Goal: Task Accomplishment & Management: Manage account settings

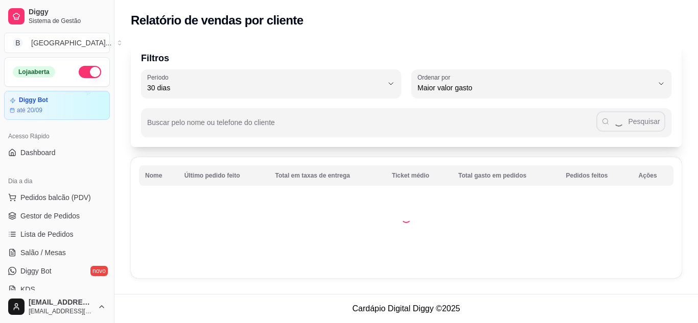
select select "30"
select select "HIGHEST_TOTAL_SPENT_WITH_ORDERS"
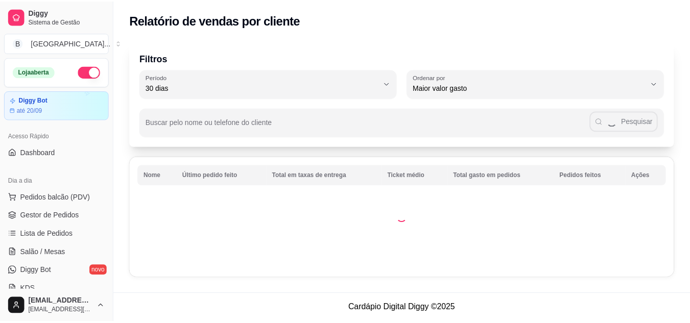
scroll to position [204, 0]
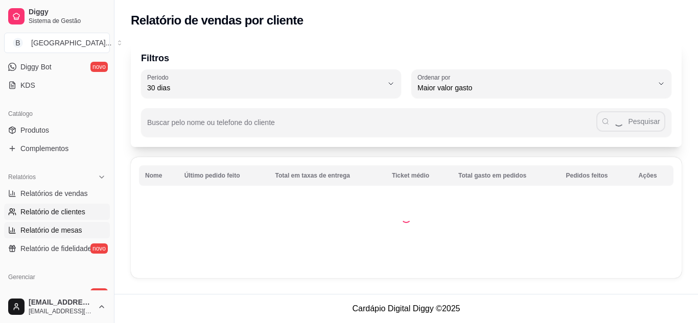
click at [52, 229] on span "Relatório de mesas" at bounding box center [51, 230] width 62 height 10
select select "TOTAL_OF_ORDERS"
select select "7"
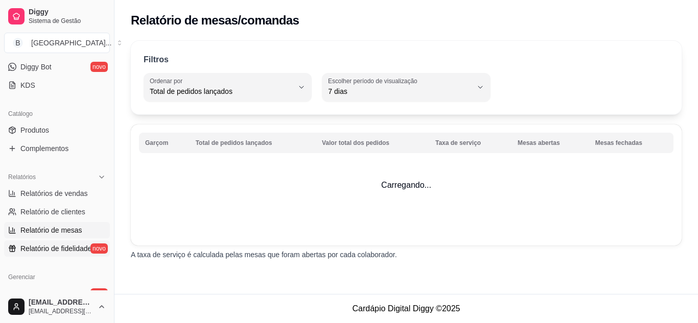
click at [50, 248] on span "Relatório de fidelidade" at bounding box center [55, 249] width 71 height 10
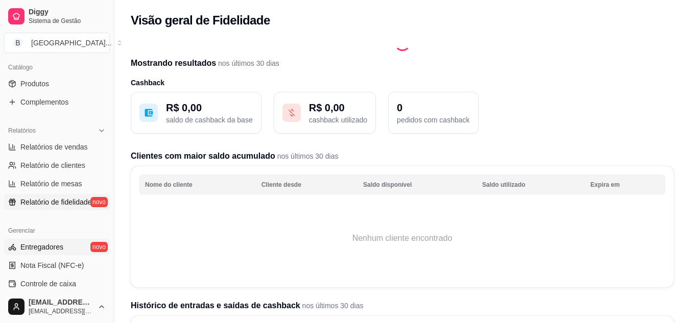
scroll to position [255, 0]
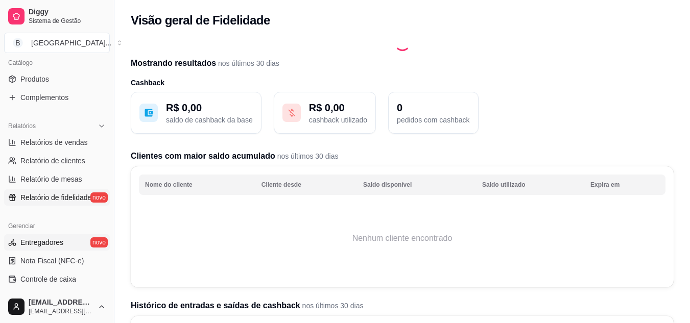
click at [50, 242] on span "Entregadores" at bounding box center [41, 243] width 43 height 10
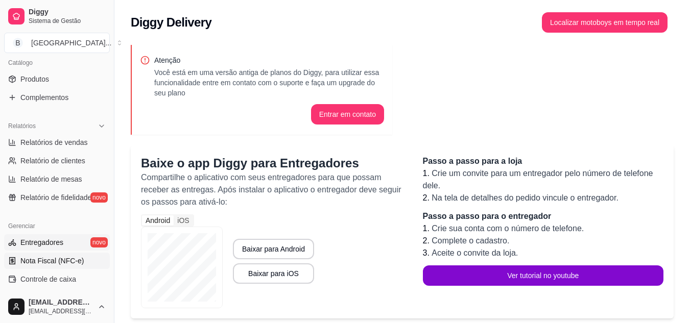
click at [51, 258] on span "Nota Fiscal (NFC-e)" at bounding box center [51, 261] width 63 height 10
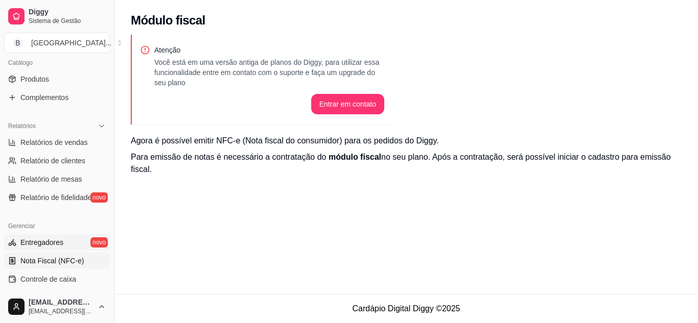
click at [48, 240] on span "Entregadores" at bounding box center [41, 243] width 43 height 10
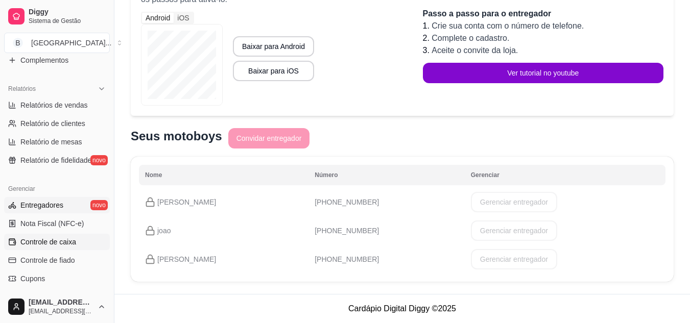
scroll to position [358, 0]
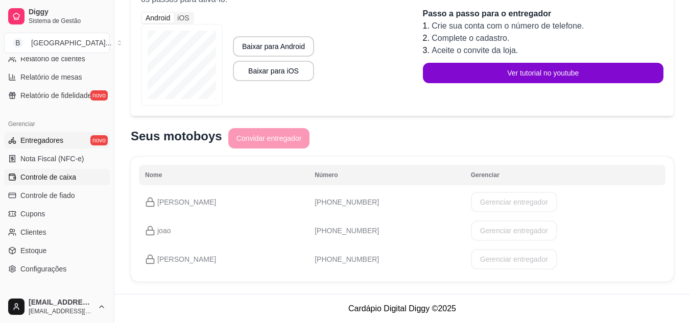
click at [76, 179] on link "Controle de caixa" at bounding box center [57, 177] width 106 height 16
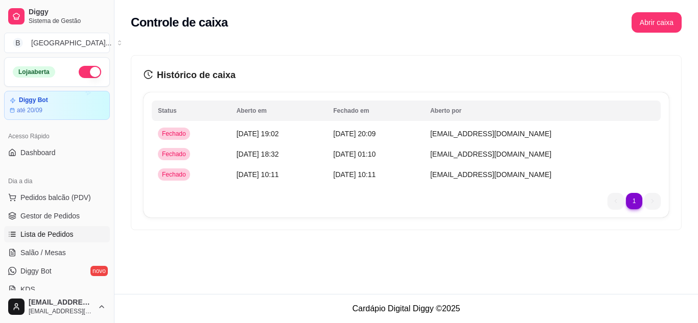
click at [53, 230] on span "Lista de Pedidos" at bounding box center [46, 234] width 53 height 10
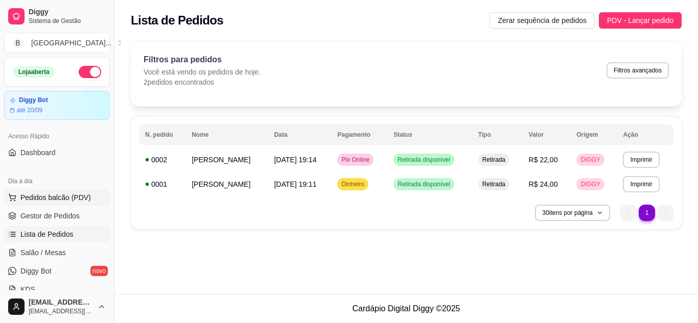
click at [54, 204] on button "Pedidos balcão (PDV)" at bounding box center [57, 198] width 106 height 16
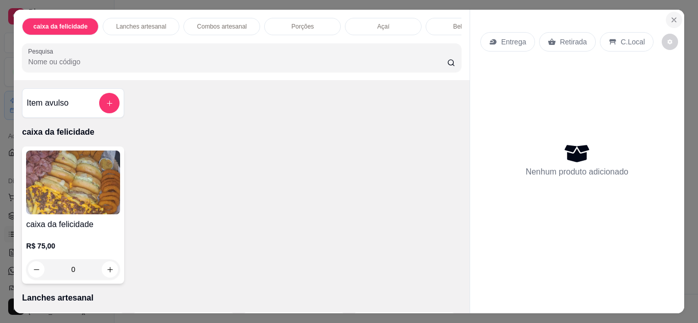
click at [672, 18] on icon "Close" at bounding box center [674, 20] width 4 height 4
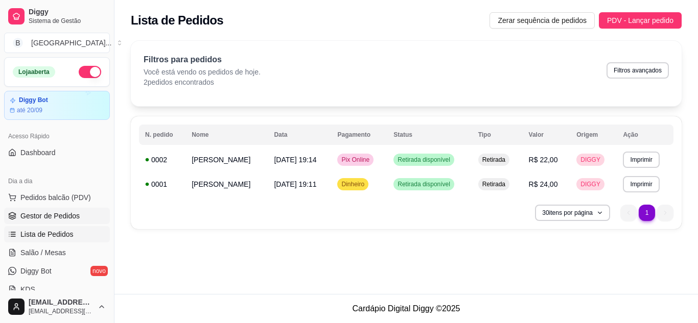
click at [76, 218] on span "Gestor de Pedidos" at bounding box center [49, 216] width 59 height 10
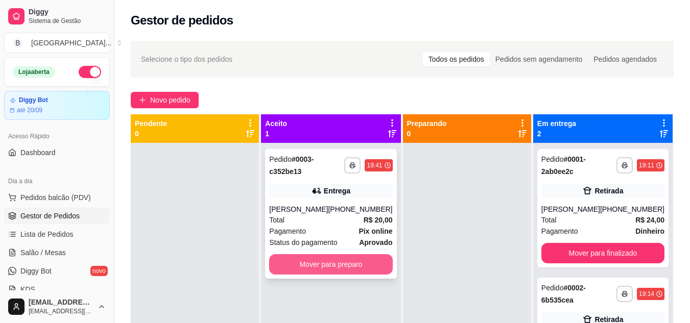
click at [342, 270] on button "Mover para preparo" at bounding box center [330, 264] width 123 height 20
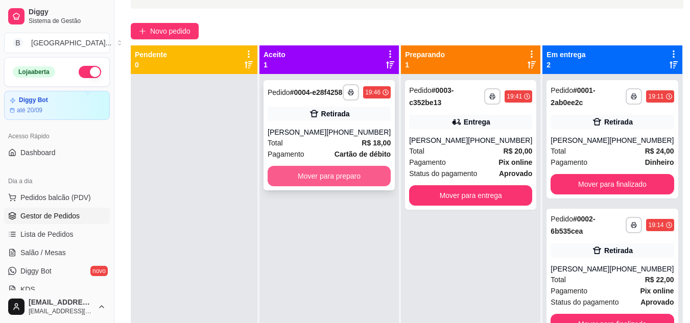
click at [338, 178] on button "Mover para preparo" at bounding box center [329, 176] width 123 height 20
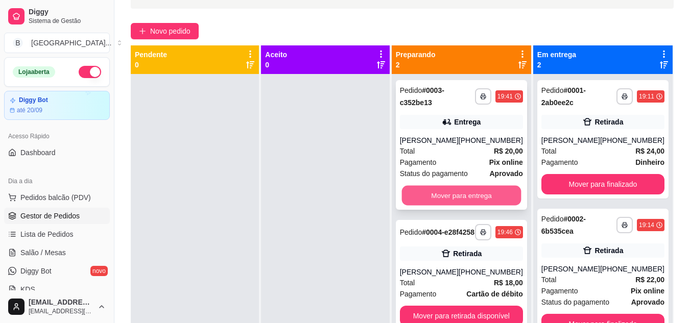
click at [463, 205] on button "Mover para entrega" at bounding box center [461, 196] width 120 height 20
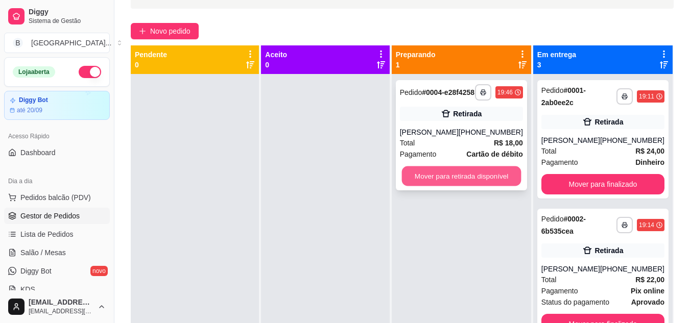
click at [423, 183] on button "Mover para retirada disponível" at bounding box center [461, 177] width 120 height 20
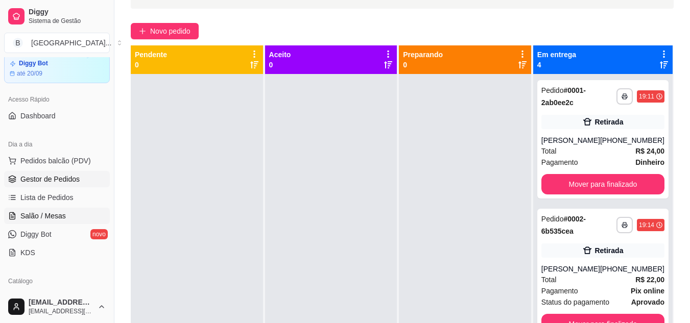
scroll to position [102, 0]
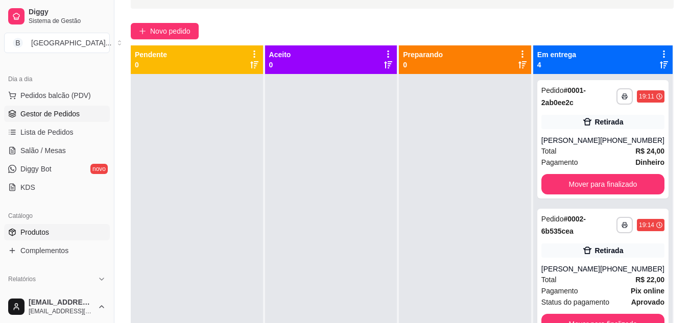
click at [44, 234] on span "Produtos" at bounding box center [34, 232] width 29 height 10
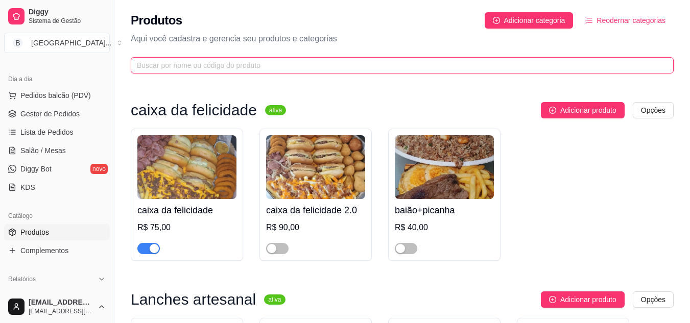
click at [186, 63] on input "text" at bounding box center [398, 65] width 523 height 11
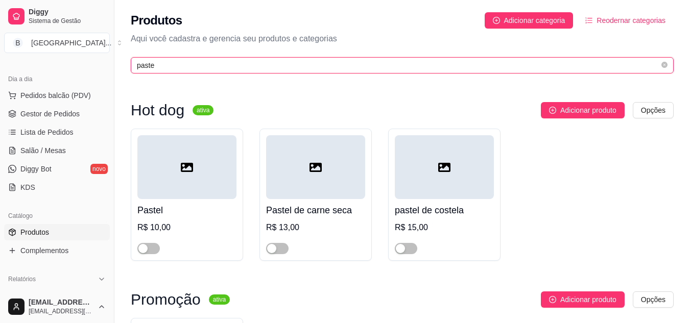
type input "paste"
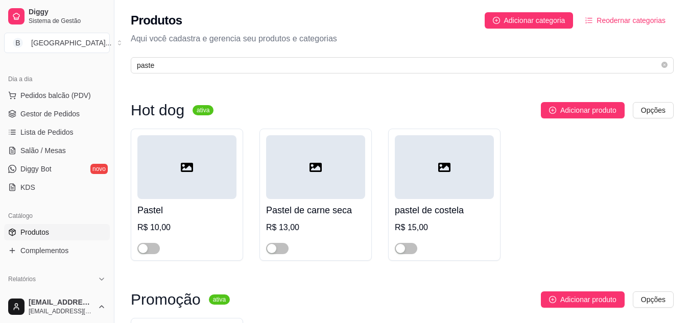
click at [176, 207] on h4 "Pastel" at bounding box center [186, 210] width 99 height 14
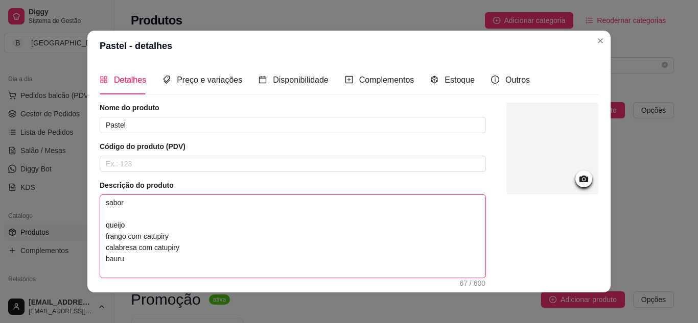
drag, startPoint x: 164, startPoint y: 234, endPoint x: 98, endPoint y: 238, distance: 67.0
click at [100, 238] on textarea "sabor queijo frango com catupiry calabresa com catupiry bauru" at bounding box center [292, 236] width 385 height 83
type textarea "sabor queijo calabresa com catupiry bauru"
drag, startPoint x: 177, startPoint y: 246, endPoint x: 133, endPoint y: 245, distance: 44.4
click at [133, 245] on textarea "sabor queijo calabresa com catupiry bauru" at bounding box center [292, 236] width 385 height 83
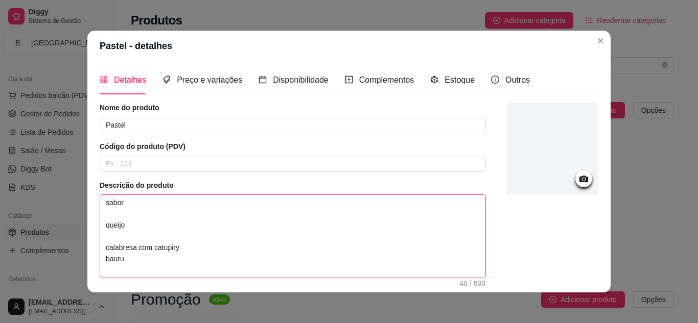
type textarea "sabor queijo calabresa bauru"
drag, startPoint x: 123, startPoint y: 260, endPoint x: 91, endPoint y: 257, distance: 32.4
click at [91, 257] on div "Detalhes Preço e variações Disponibilidade Complementos Estoque Outros Nome do …" at bounding box center [348, 176] width 523 height 231
type textarea "sabor queijo [GEOGRAPHIC_DATA]"
click at [111, 239] on textarea "sabor queijo [GEOGRAPHIC_DATA]" at bounding box center [292, 236] width 385 height 83
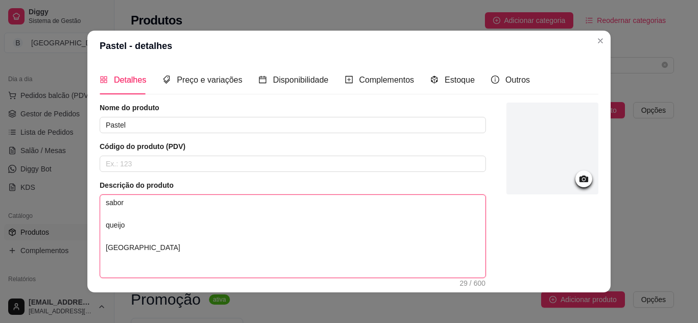
type textarea "sabor queijo [GEOGRAPHIC_DATA]"
click at [111, 239] on textarea "sabor queijo [GEOGRAPHIC_DATA]" at bounding box center [292, 236] width 385 height 83
type textarea "sabor queijo calabresa"
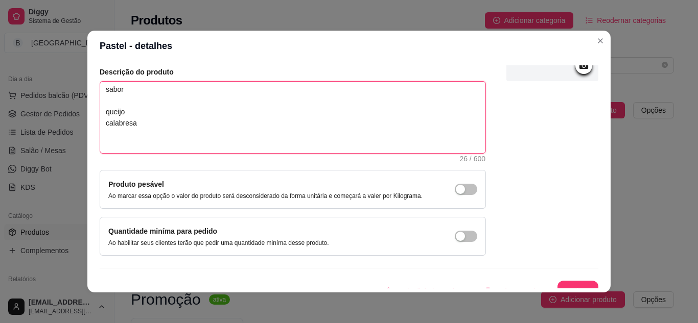
scroll to position [126, 0]
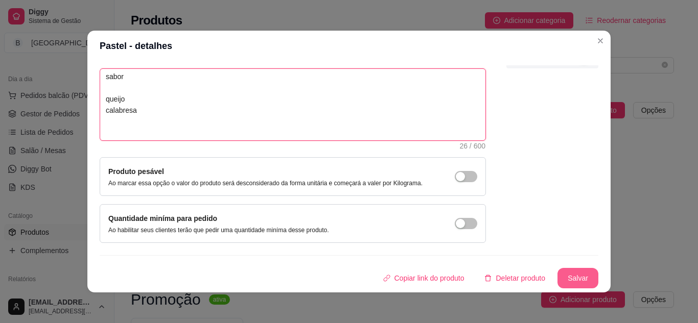
type textarea "sabor queijo calabresa"
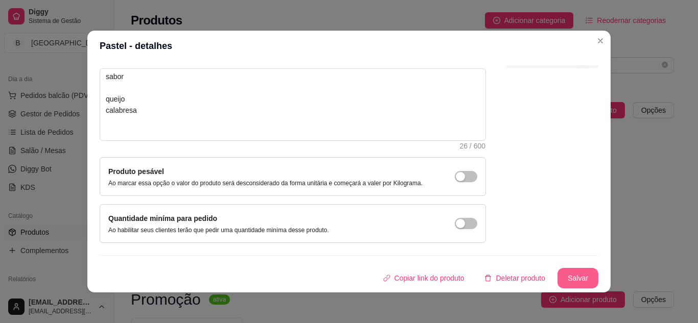
click at [572, 277] on button "Salvar" at bounding box center [577, 278] width 41 height 20
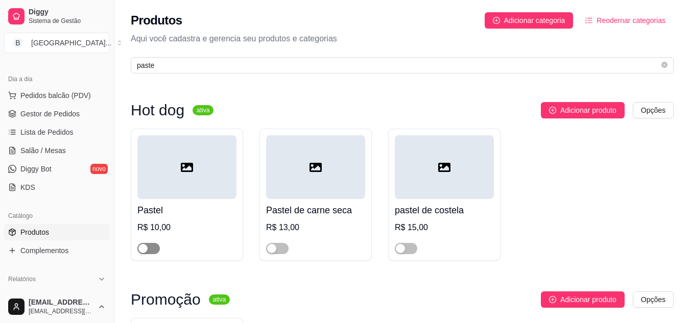
click at [148, 251] on button "button" at bounding box center [148, 248] width 22 height 11
click at [434, 212] on h4 "pastel de costela" at bounding box center [444, 210] width 99 height 14
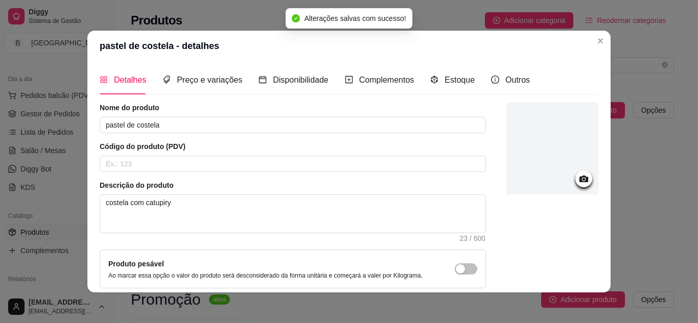
click at [190, 113] on div "Nome do produto pastel de costela" at bounding box center [293, 118] width 386 height 31
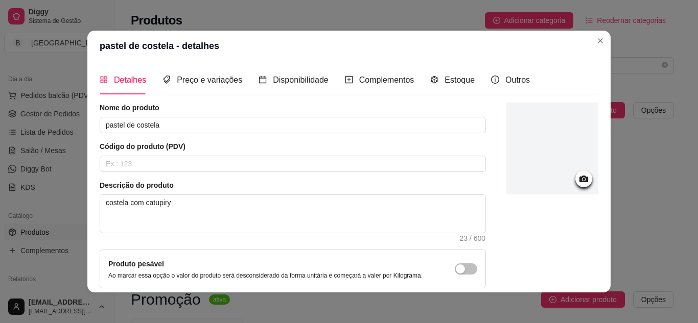
click at [198, 116] on div "Nome do produto pastel de costela" at bounding box center [293, 118] width 386 height 31
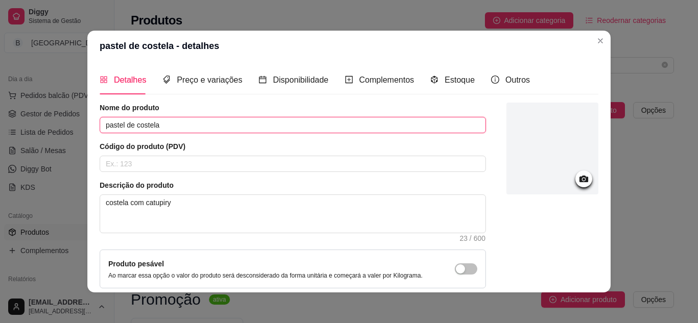
click at [206, 126] on input "pastel de costela" at bounding box center [293, 125] width 386 height 16
type input "pastel de salame"
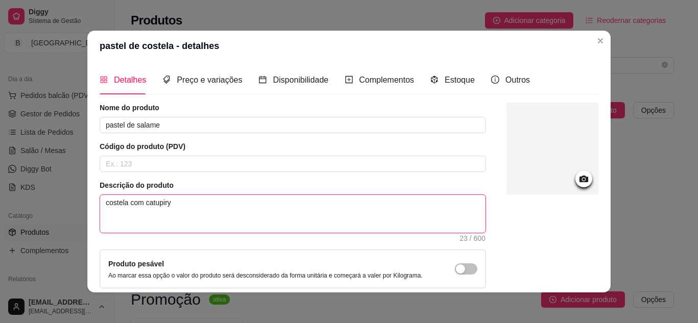
drag, startPoint x: 180, startPoint y: 202, endPoint x: 86, endPoint y: 201, distance: 94.0
click at [87, 201] on div "Detalhes Preço e variações Disponibilidade Complementos Estoque Outros Nome do …" at bounding box center [348, 176] width 523 height 231
type textarea "c"
type textarea "ca"
type textarea "cat"
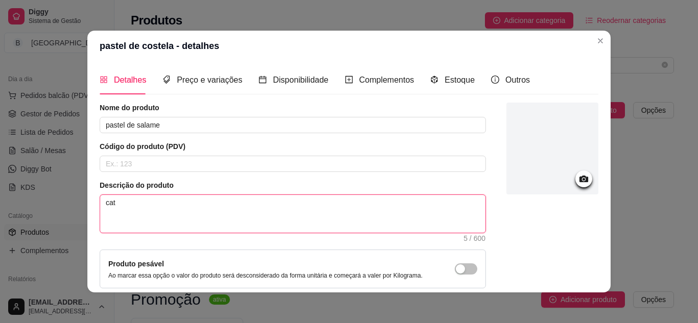
type textarea "catu"
type textarea "catup"
type textarea "catupi"
type textarea "catupir"
type textarea "catupiry"
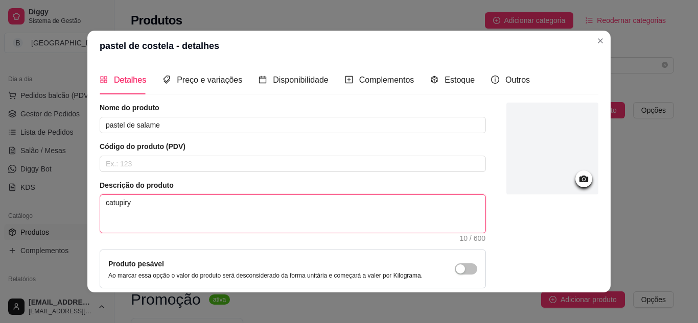
type textarea "catupiry"
type textarea "catupiry o"
type textarea "catupiry ou"
type textarea "catupiry ou q"
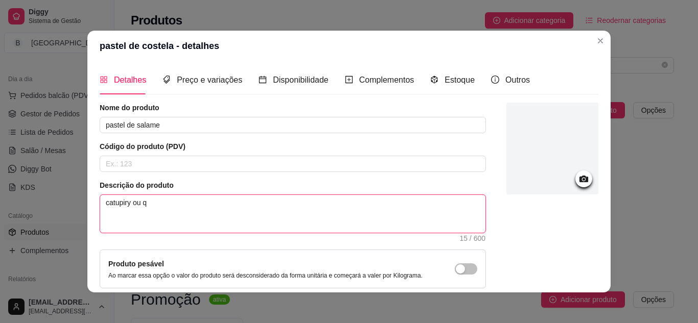
type textarea "catupiry ou qu"
type textarea "catupiry ou que"
type textarea "catupiry ou quei"
type textarea "catupiry ou queij"
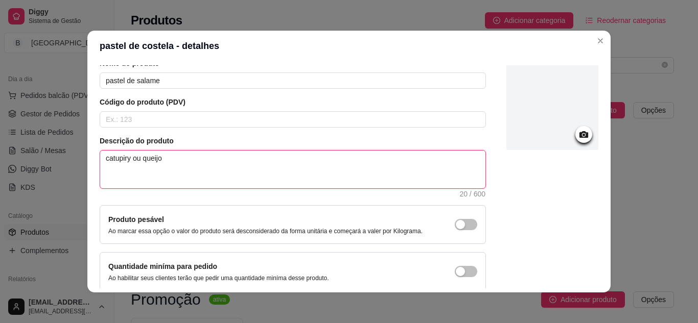
scroll to position [92, 0]
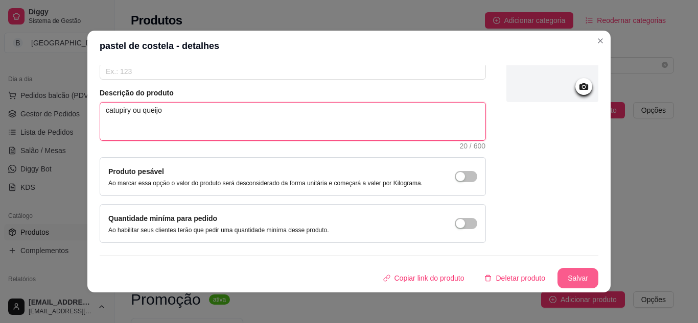
type textarea "catupiry ou queijo"
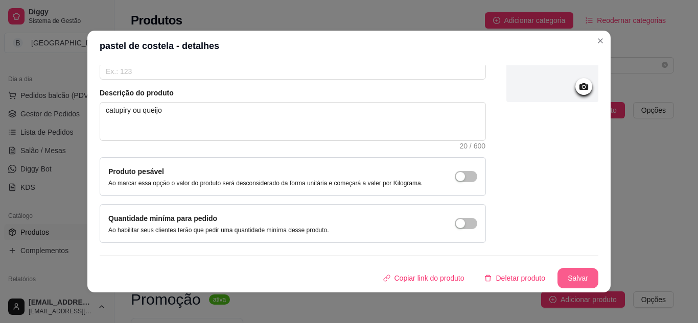
click at [560, 272] on button "Salvar" at bounding box center [577, 278] width 41 height 20
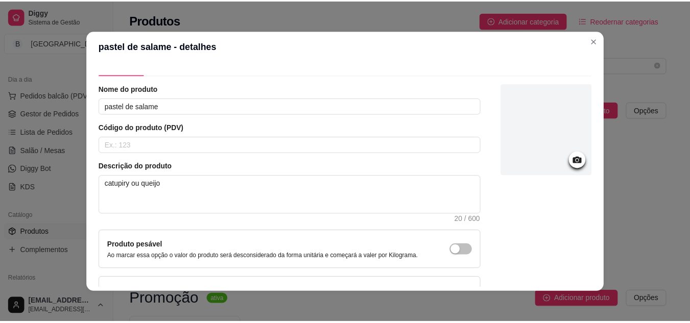
scroll to position [0, 0]
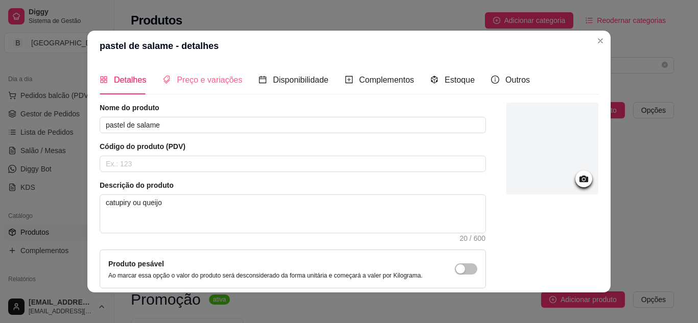
click at [216, 69] on div "Preço e variações" at bounding box center [202, 79] width 80 height 29
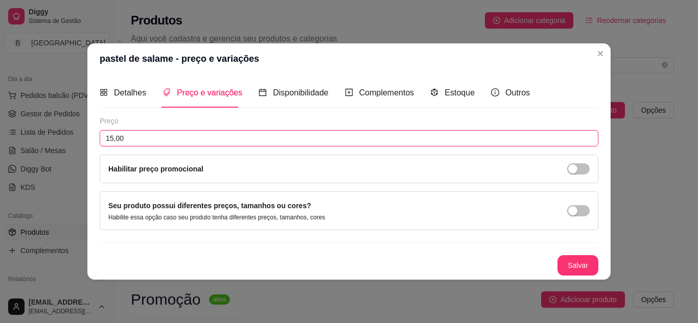
click at [147, 141] on input "15,00" at bounding box center [349, 138] width 499 height 16
type input "14,00"
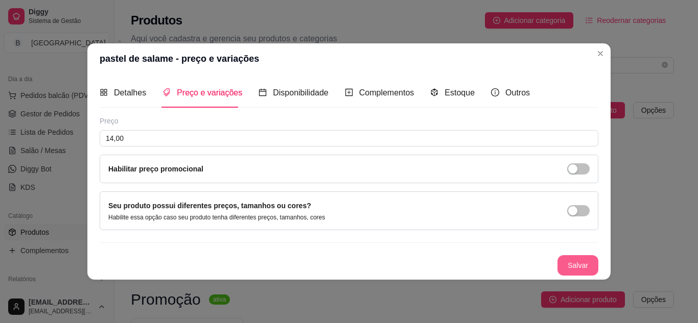
click at [570, 265] on button "Salvar" at bounding box center [577, 265] width 41 height 20
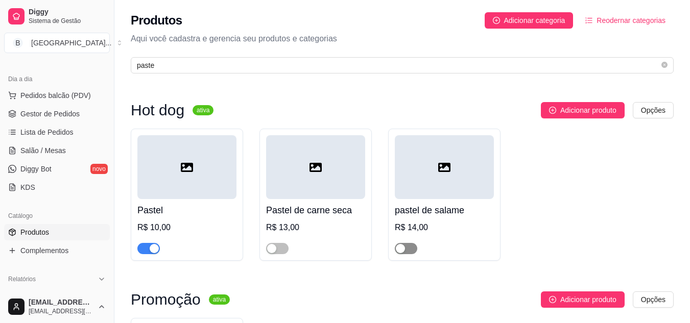
click at [407, 245] on span "button" at bounding box center [406, 248] width 22 height 11
click at [668, 67] on span "paste" at bounding box center [402, 65] width 543 height 16
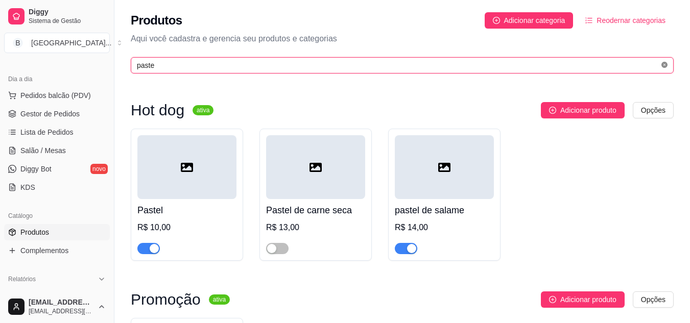
click at [666, 62] on icon "close-circle" at bounding box center [664, 65] width 6 height 6
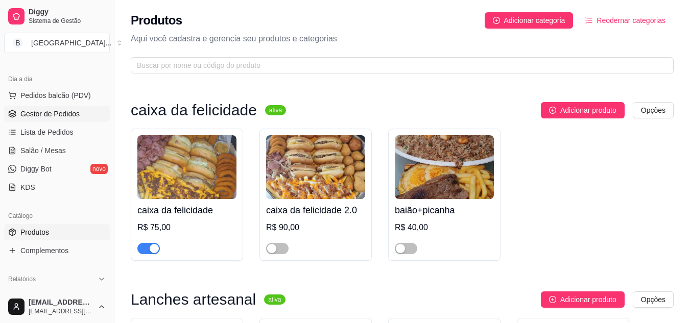
click at [53, 110] on span "Gestor de Pedidos" at bounding box center [49, 114] width 59 height 10
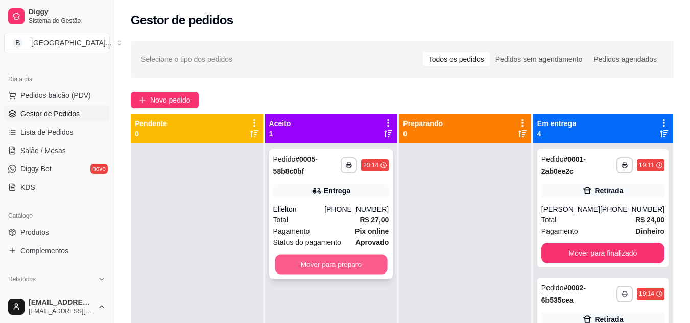
click at [300, 271] on button "Mover para preparo" at bounding box center [331, 265] width 112 height 20
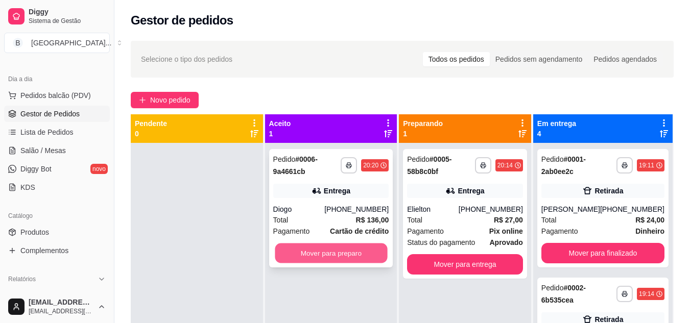
click at [366, 252] on button "Mover para preparo" at bounding box center [331, 254] width 112 height 20
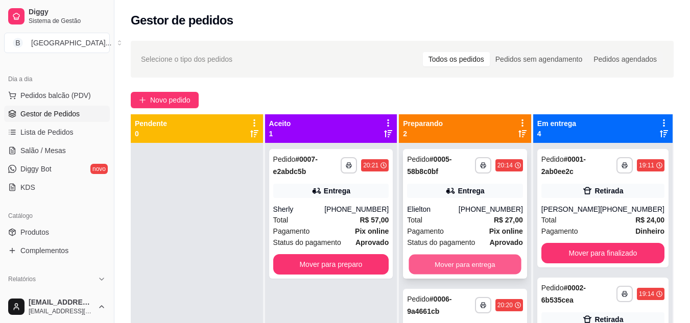
click at [444, 264] on button "Mover para entrega" at bounding box center [465, 265] width 112 height 20
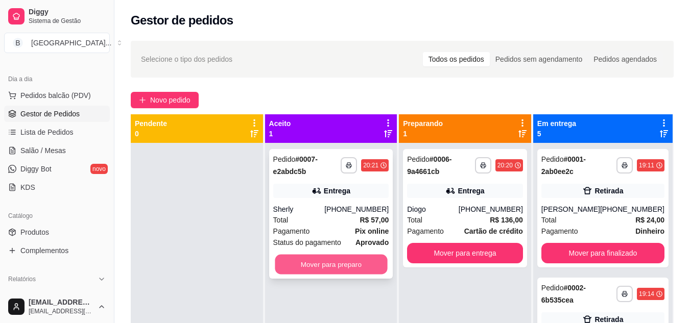
click at [356, 264] on button "Mover para preparo" at bounding box center [331, 265] width 112 height 20
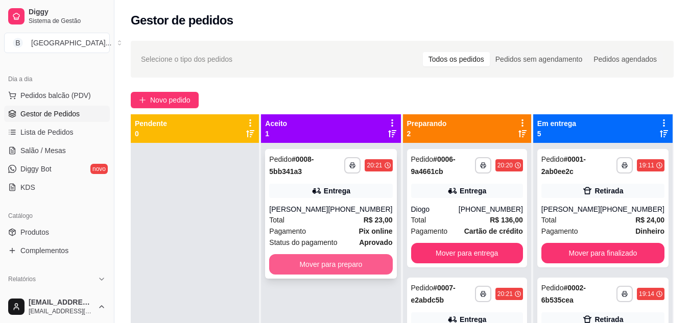
click at [308, 268] on button "Mover para preparo" at bounding box center [330, 264] width 123 height 20
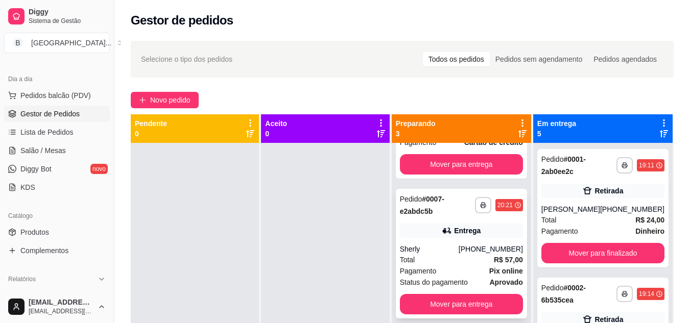
scroll to position [96, 0]
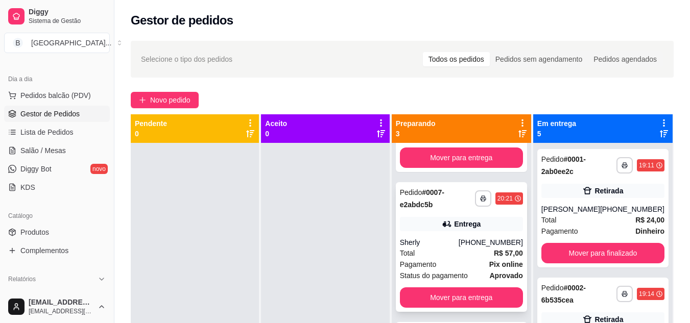
click at [443, 236] on div "**********" at bounding box center [461, 247] width 131 height 130
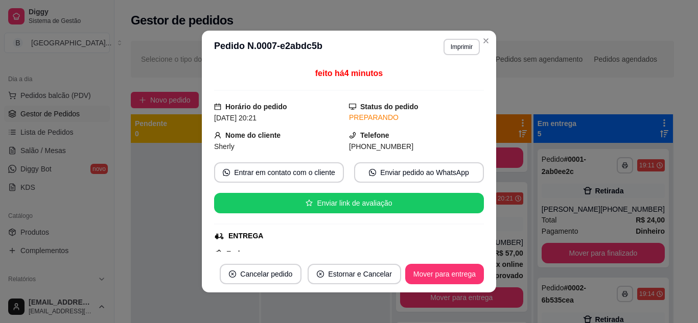
drag, startPoint x: 355, startPoint y: 146, endPoint x: 401, endPoint y: 146, distance: 46.5
click at [401, 146] on div "[PHONE_NUMBER]" at bounding box center [416, 146] width 135 height 11
copy span "[PHONE_NUMBER]"
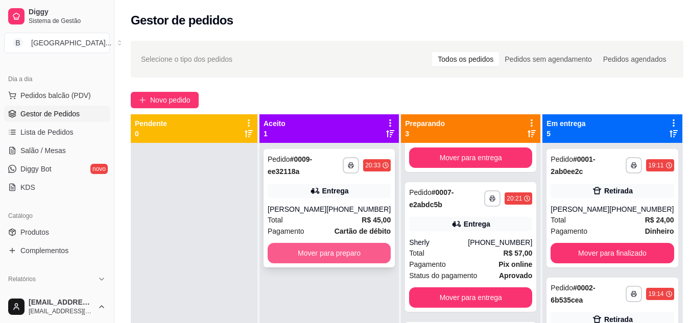
click at [330, 256] on button "Mover para preparo" at bounding box center [329, 253] width 123 height 20
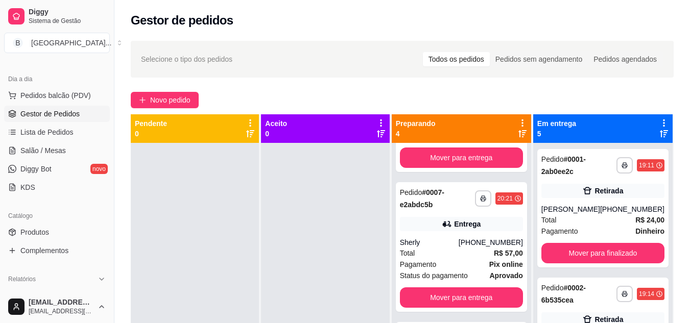
scroll to position [0, 0]
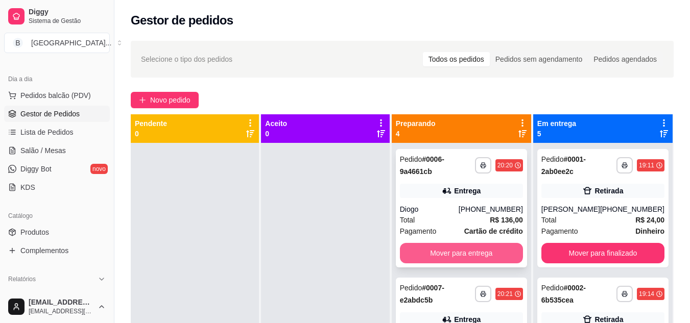
click at [509, 249] on button "Mover para entrega" at bounding box center [461, 253] width 123 height 20
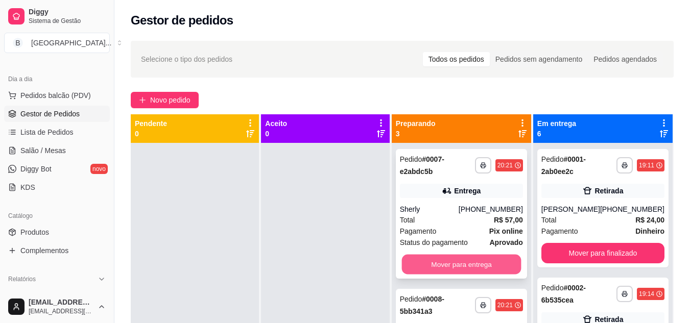
click at [506, 258] on button "Mover para entrega" at bounding box center [461, 265] width 120 height 20
click at [497, 262] on button "Mover para entrega" at bounding box center [461, 264] width 123 height 20
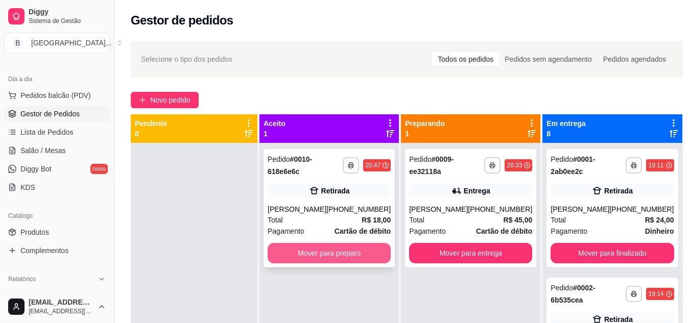
click at [297, 253] on button "Mover para preparo" at bounding box center [329, 253] width 123 height 20
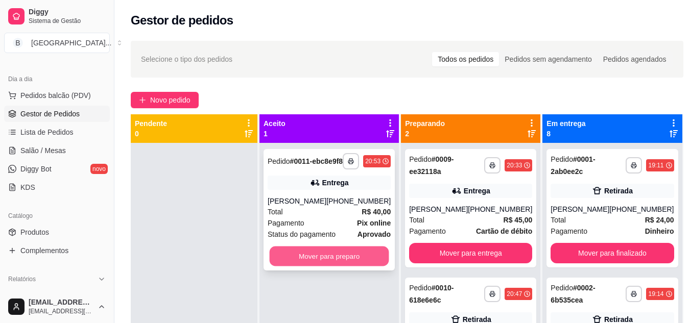
click at [324, 260] on button "Mover para preparo" at bounding box center [330, 257] width 120 height 20
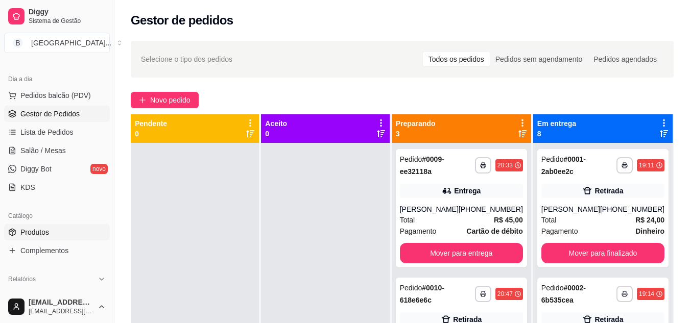
click at [52, 235] on link "Produtos" at bounding box center [57, 232] width 106 height 16
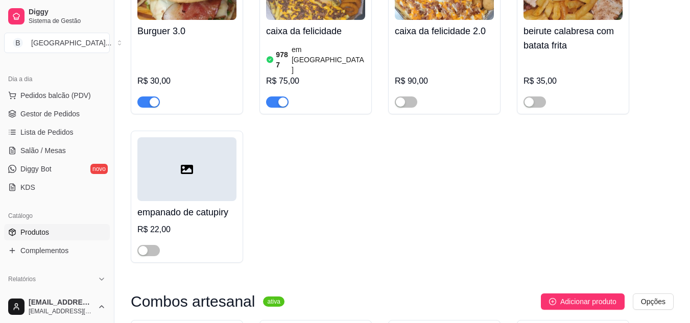
scroll to position [817, 0]
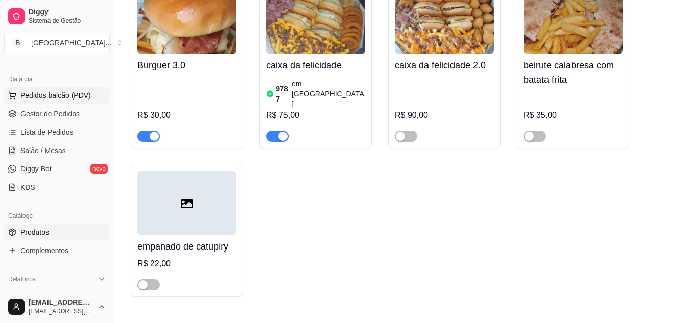
click at [68, 99] on span "Pedidos balcão (PDV)" at bounding box center [55, 95] width 70 height 10
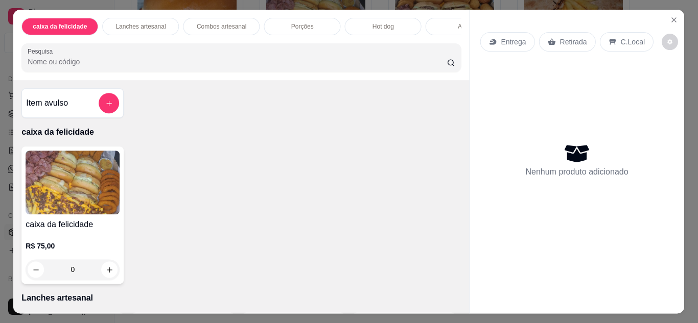
click at [73, 127] on div "Item avulso caixa da felicidade caixa da felicidade R$ 75,00 0 Lanches artesana…" at bounding box center [242, 196] width 456 height 233
click at [670, 16] on icon "Close" at bounding box center [674, 20] width 8 height 8
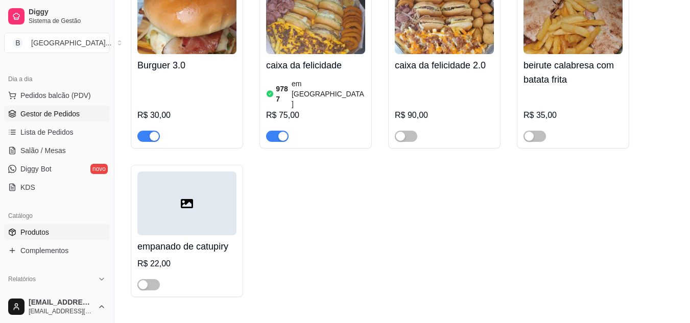
click at [66, 113] on span "Gestor de Pedidos" at bounding box center [49, 114] width 59 height 10
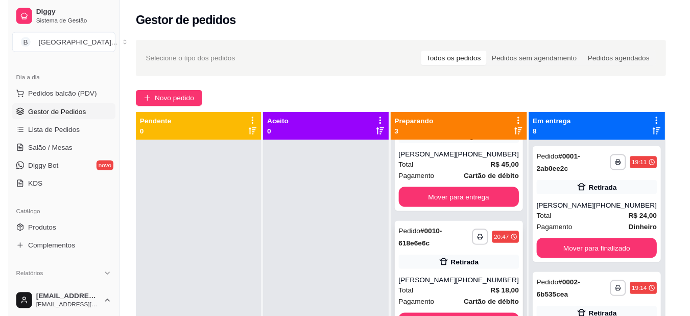
scroll to position [84, 0]
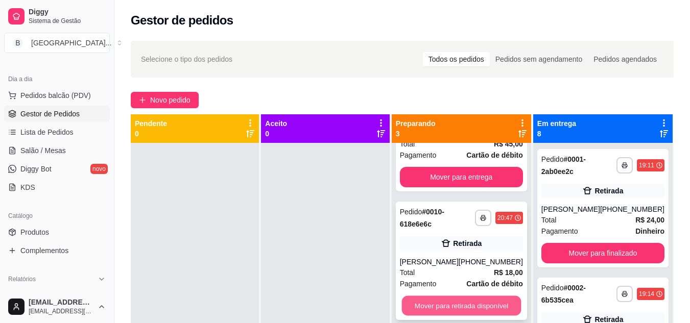
click at [488, 296] on button "Mover para retirada disponível" at bounding box center [461, 306] width 120 height 20
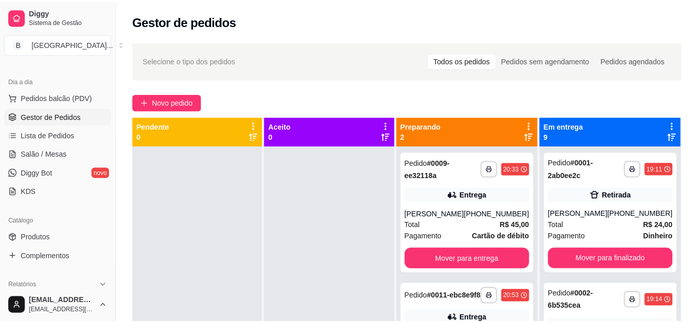
scroll to position [0, 0]
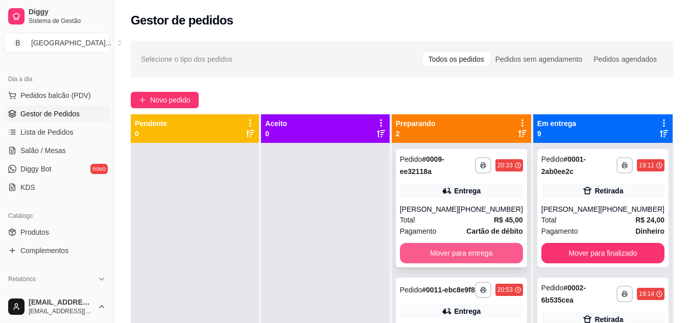
click at [412, 247] on button "Mover para entrega" at bounding box center [461, 253] width 123 height 20
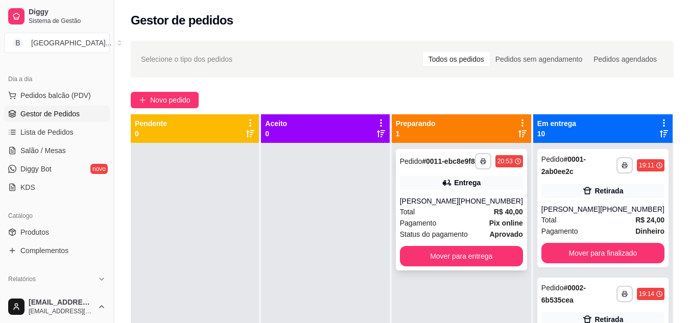
click at [415, 217] on span "Total" at bounding box center [407, 211] width 15 height 11
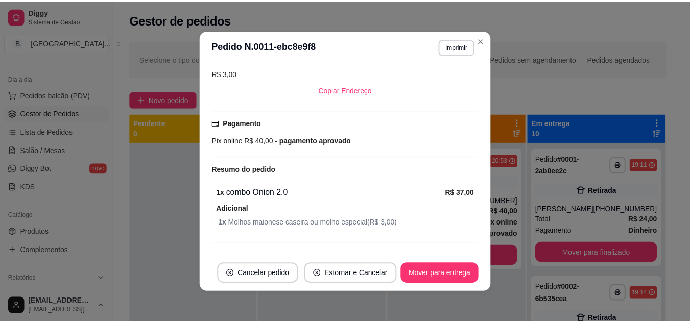
scroll to position [242, 0]
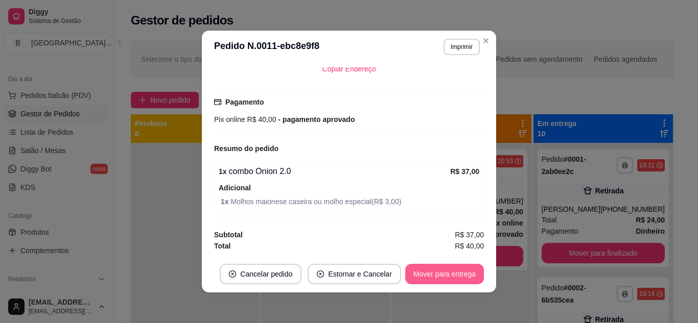
click at [405, 273] on button "Mover para entrega" at bounding box center [444, 274] width 79 height 20
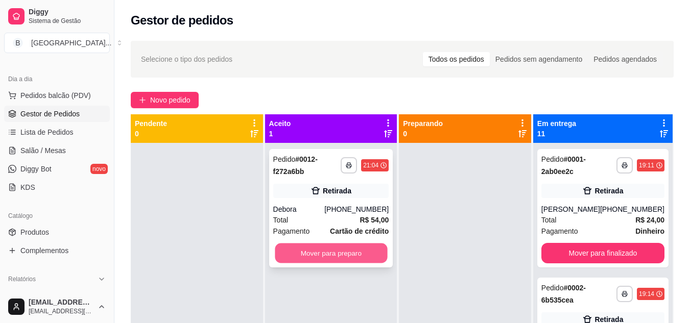
click at [326, 262] on button "Mover para preparo" at bounding box center [331, 254] width 112 height 20
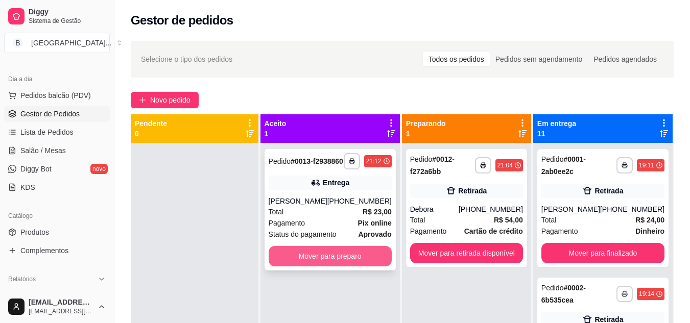
click at [306, 267] on button "Mover para preparo" at bounding box center [330, 256] width 123 height 20
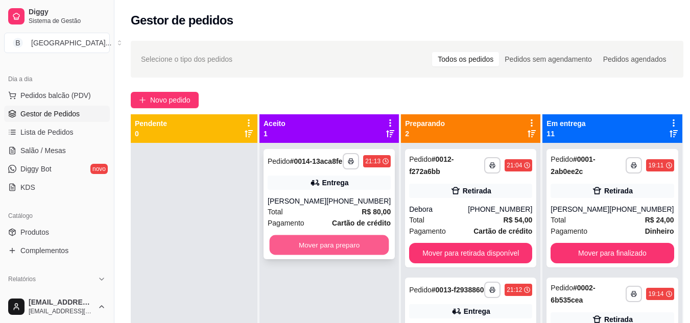
click at [330, 252] on button "Mover para preparo" at bounding box center [330, 245] width 120 height 20
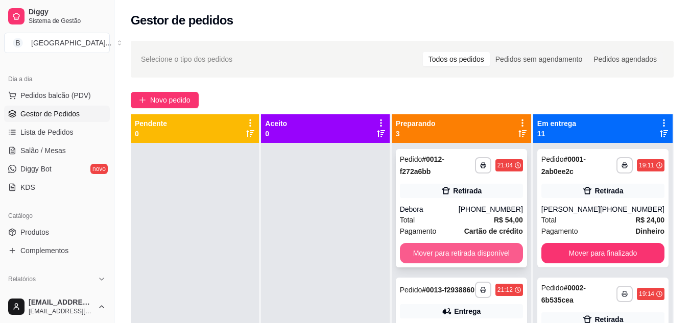
click at [431, 256] on button "Mover para retirada disponível" at bounding box center [461, 253] width 123 height 20
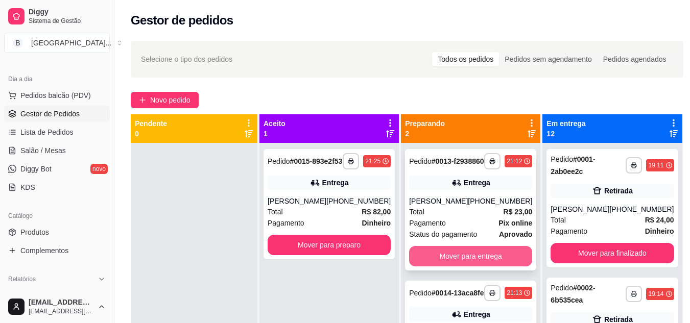
click at [490, 267] on button "Mover para entrega" at bounding box center [470, 256] width 123 height 20
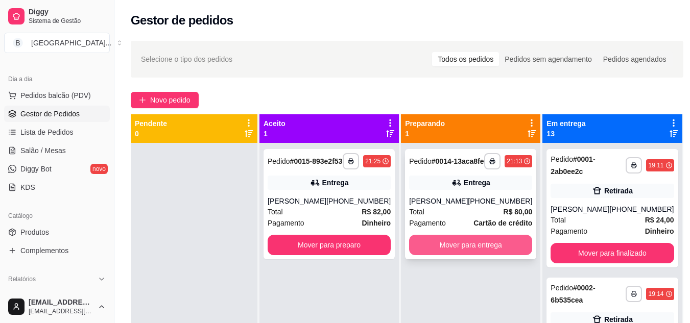
click at [490, 254] on button "Mover para entrega" at bounding box center [470, 245] width 123 height 20
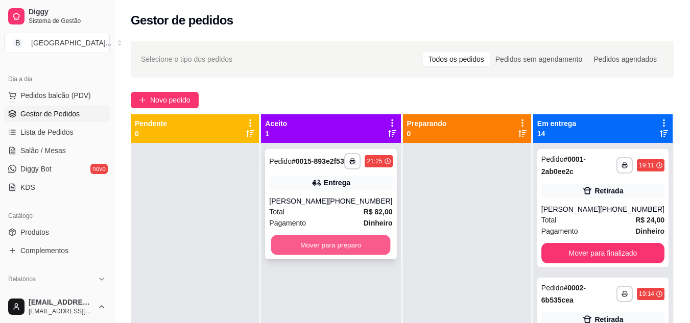
click at [376, 254] on button "Mover para preparo" at bounding box center [331, 245] width 120 height 20
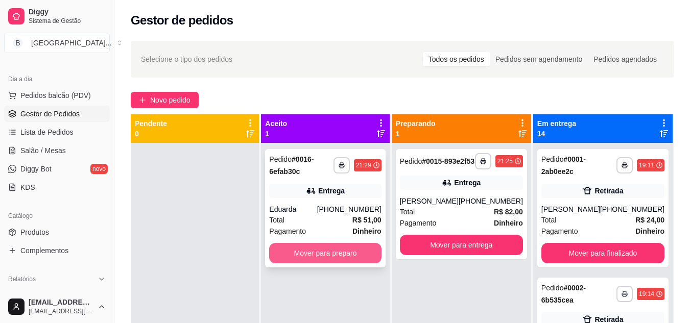
click at [325, 250] on button "Mover para preparo" at bounding box center [325, 253] width 112 height 20
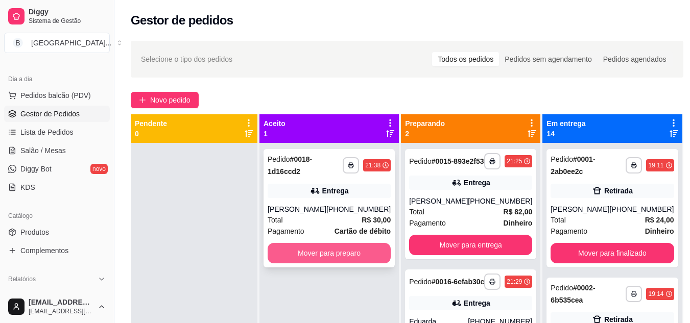
click at [333, 255] on button "Mover para preparo" at bounding box center [329, 253] width 123 height 20
click at [340, 252] on button "Mover para preparo" at bounding box center [330, 254] width 120 height 20
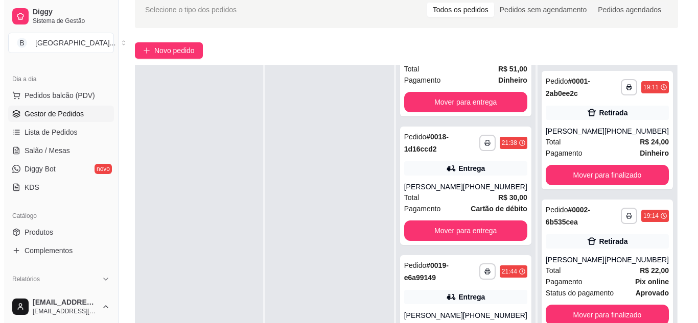
scroll to position [51, 0]
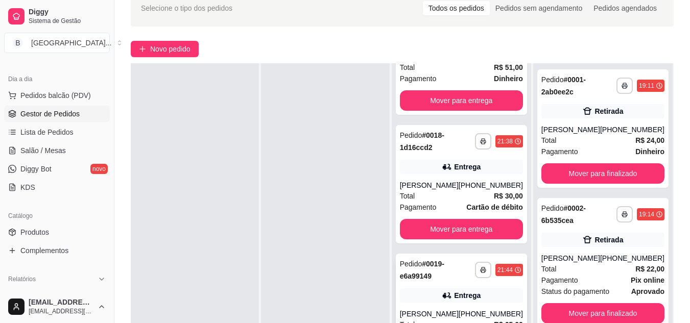
click at [460, 292] on div "Entrega" at bounding box center [467, 296] width 27 height 10
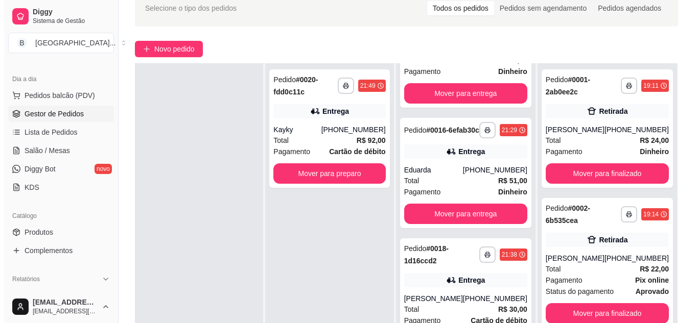
scroll to position [0, 0]
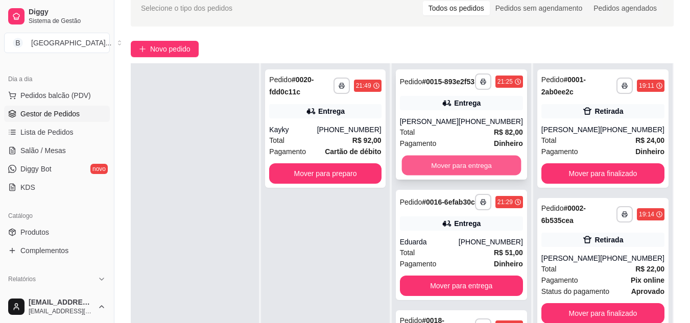
click at [459, 176] on button "Mover para entrega" at bounding box center [461, 166] width 120 height 20
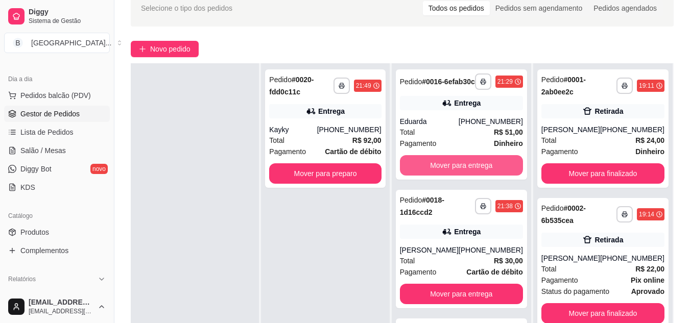
click at [459, 174] on button "Mover para entrega" at bounding box center [461, 165] width 123 height 20
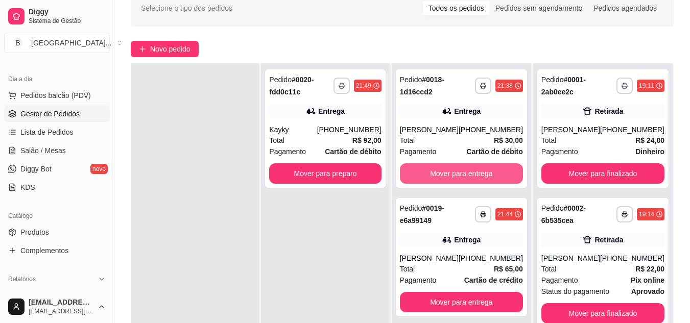
click at [459, 174] on button "Mover para entrega" at bounding box center [461, 173] width 123 height 20
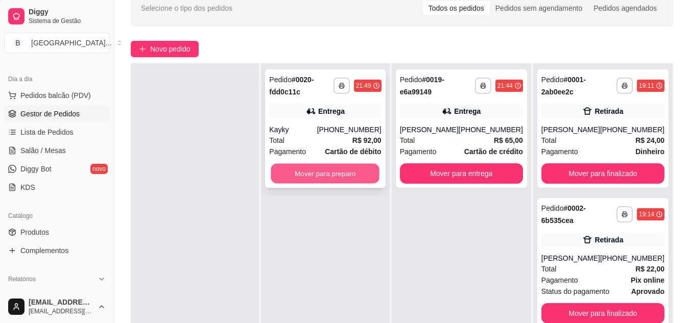
click at [351, 177] on button "Mover para preparo" at bounding box center [325, 174] width 109 height 20
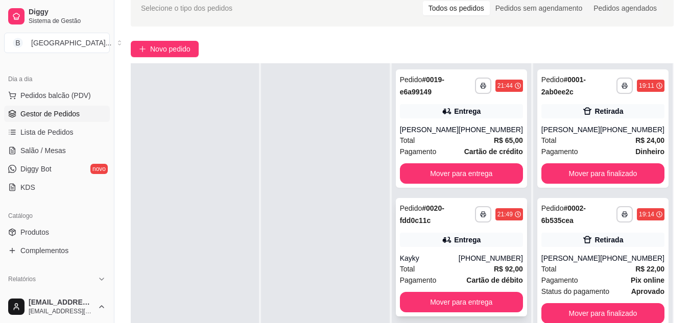
click at [472, 241] on div "Entrega" at bounding box center [467, 240] width 27 height 10
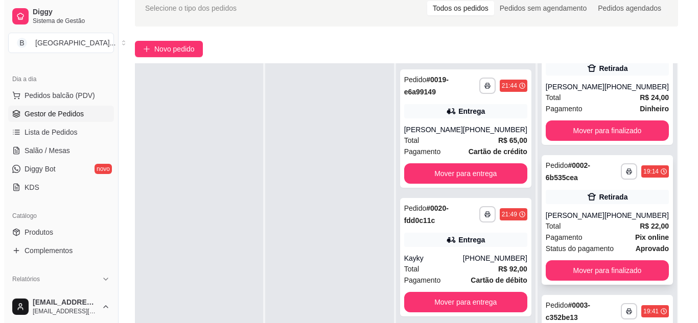
scroll to position [102, 0]
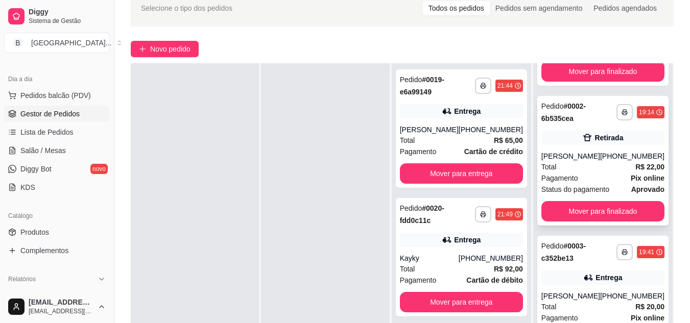
click at [589, 148] on div "**********" at bounding box center [602, 161] width 131 height 130
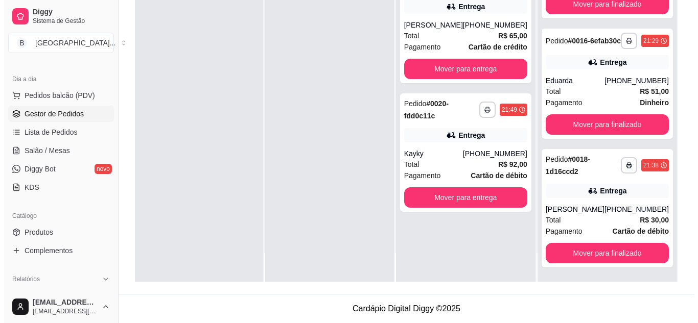
scroll to position [1974, 0]
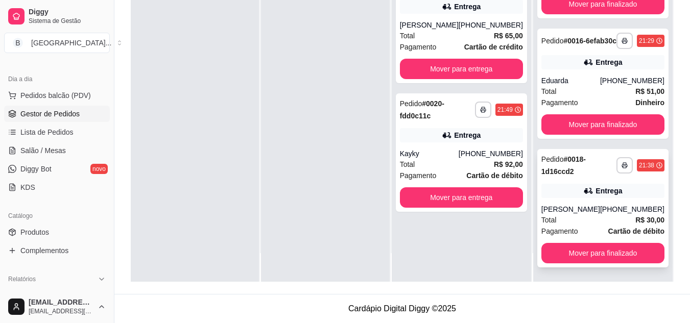
click at [610, 203] on div "**********" at bounding box center [602, 208] width 131 height 119
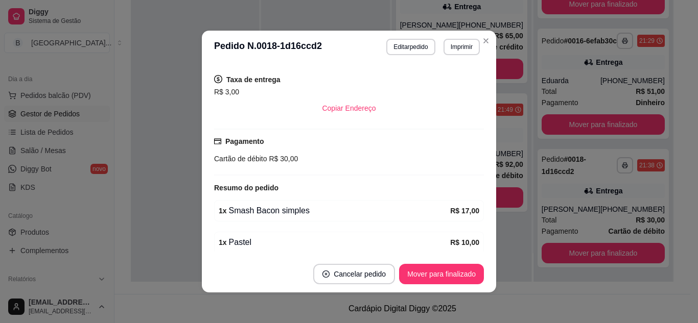
scroll to position [255, 0]
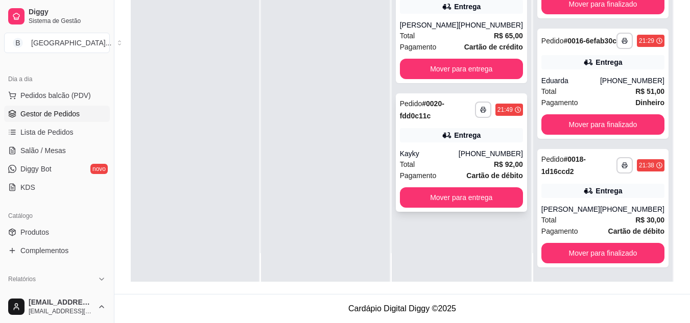
click at [436, 125] on div "**********" at bounding box center [461, 152] width 131 height 119
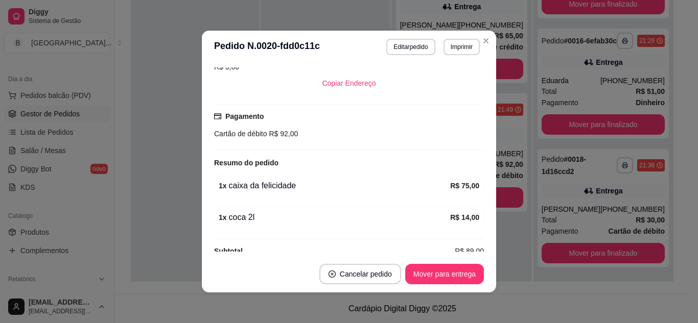
scroll to position [244, 0]
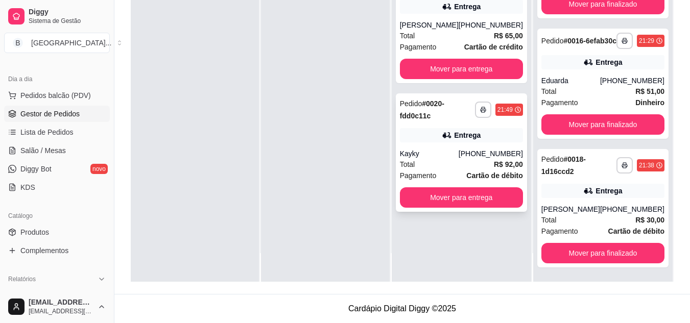
click at [434, 119] on strong "# 0020-fdd0c11c" at bounding box center [422, 110] width 44 height 20
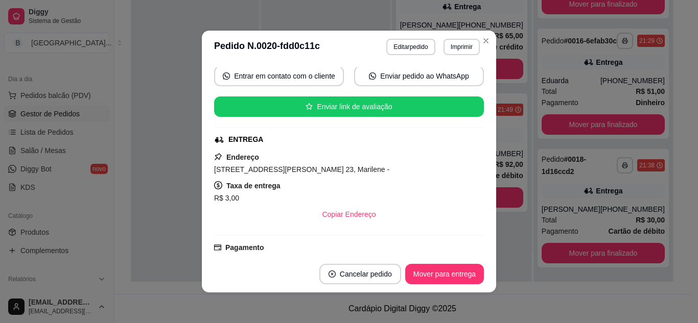
scroll to position [102, 0]
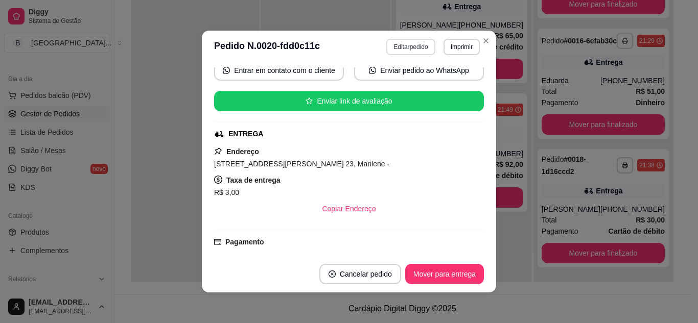
click at [419, 44] on button "Editar pedido" at bounding box center [410, 47] width 49 height 16
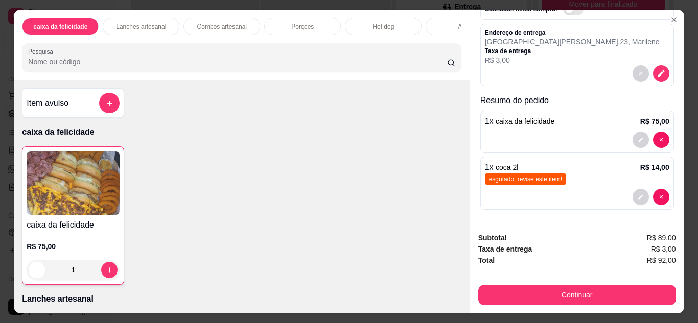
scroll to position [27, 0]
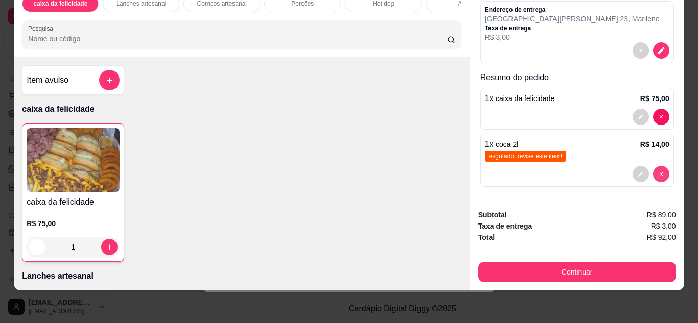
type input "0"
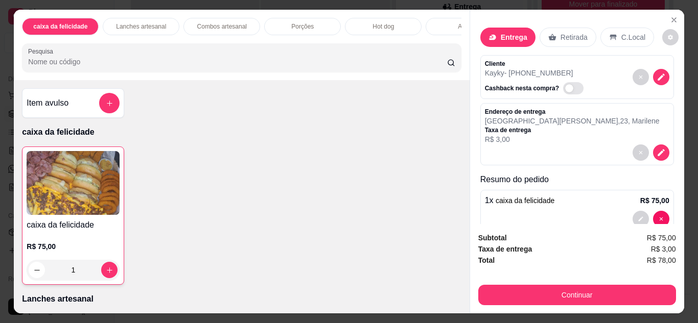
scroll to position [0, 0]
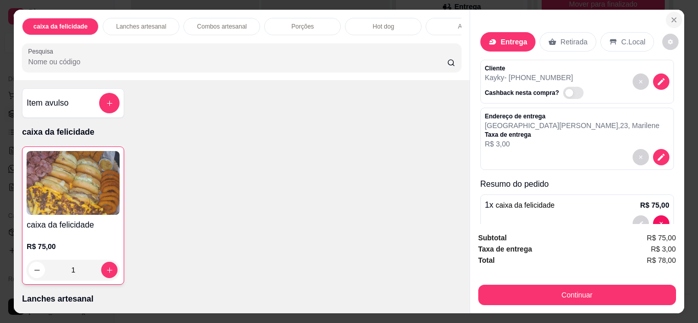
click at [670, 17] on icon "Close" at bounding box center [674, 20] width 8 height 8
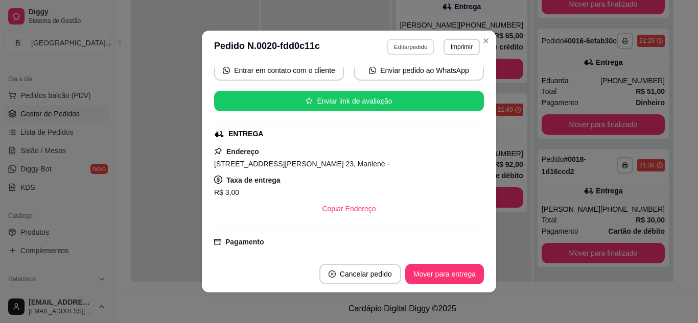
click at [418, 46] on button "Editar pedido" at bounding box center [411, 47] width 48 height 16
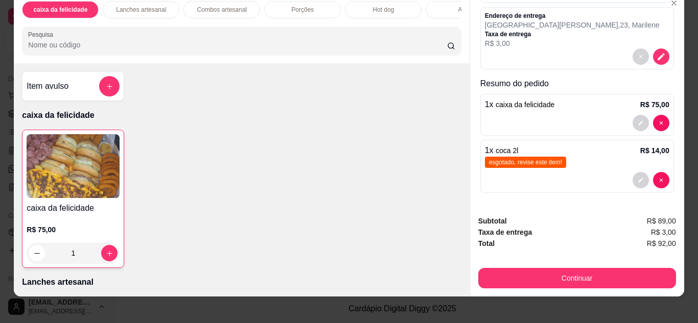
scroll to position [27, 0]
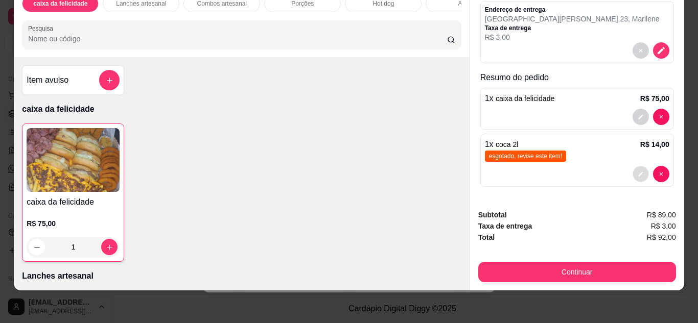
click at [637, 171] on icon "decrease-product-quantity" at bounding box center [640, 174] width 6 height 6
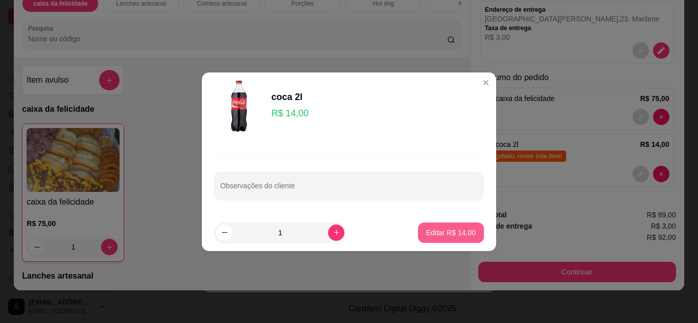
click at [443, 230] on p "Editar R$ 14,00" at bounding box center [451, 233] width 50 height 10
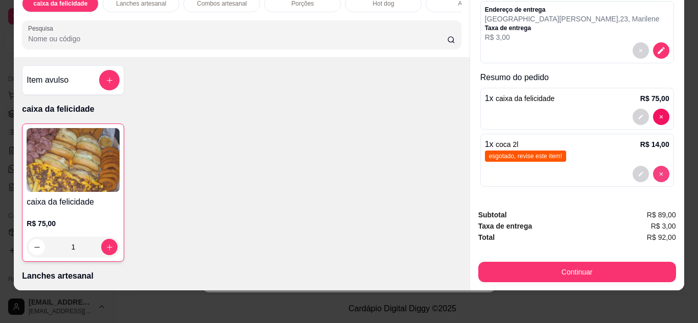
type input "0"
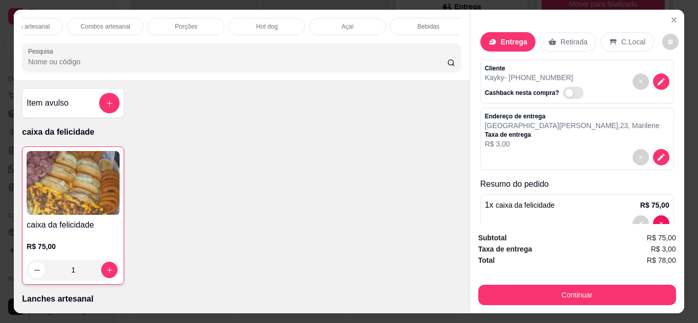
scroll to position [0, 122]
click at [430, 20] on div "Bebidas" at bounding box center [422, 26] width 77 height 17
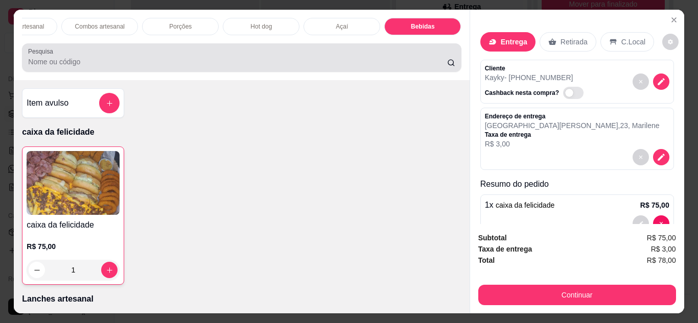
scroll to position [27, 0]
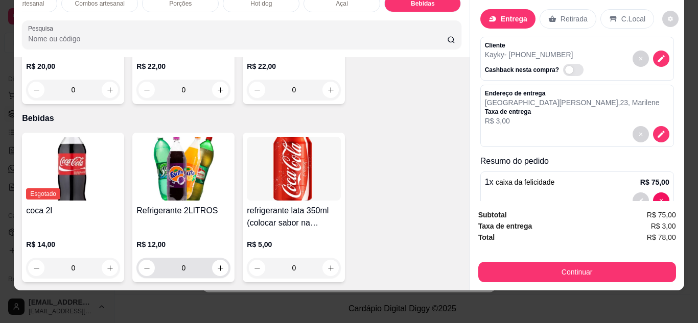
click at [220, 269] on div "0" at bounding box center [183, 268] width 90 height 20
click at [216, 260] on button "increase-product-quantity" at bounding box center [220, 268] width 16 height 16
type input "1"
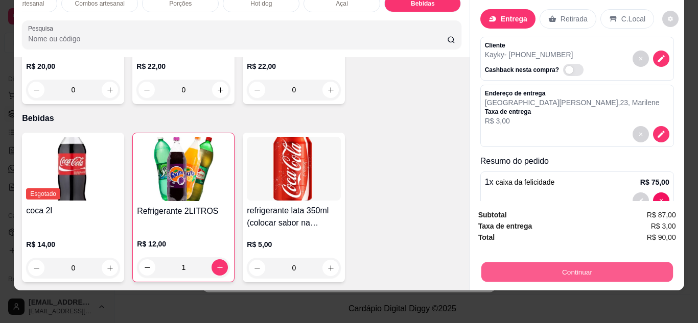
click at [610, 263] on button "Continuar" at bounding box center [577, 273] width 192 height 20
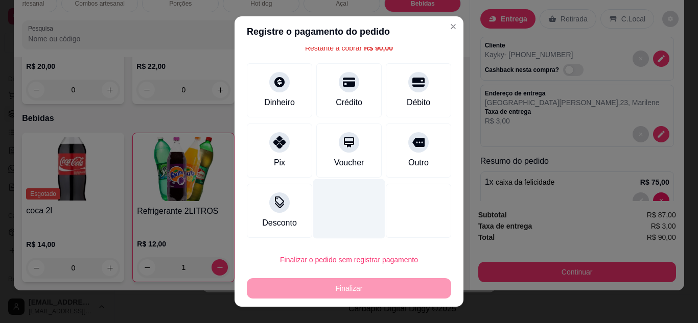
scroll to position [16, 0]
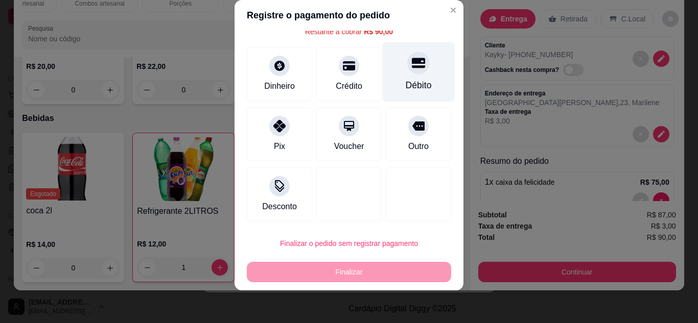
click at [409, 76] on div "Débito" at bounding box center [419, 72] width 72 height 60
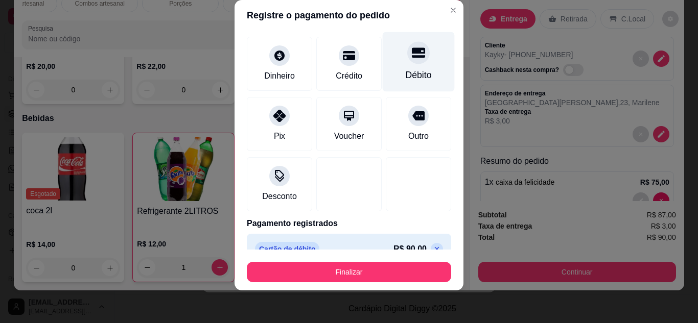
type input "R$ 0,00"
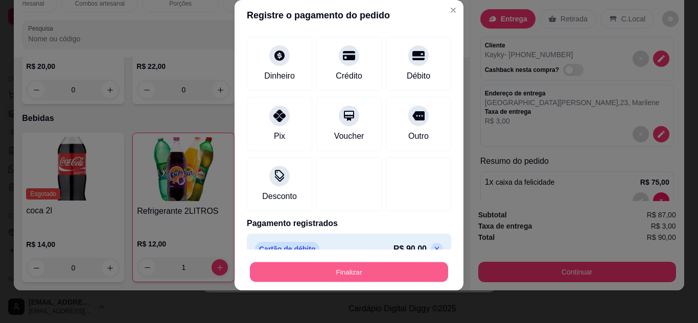
click at [347, 274] on button "Finalizar" at bounding box center [349, 273] width 198 height 20
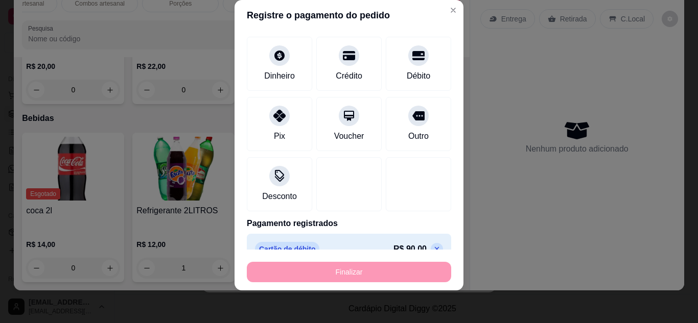
type input "0"
type input "-R$ 90,00"
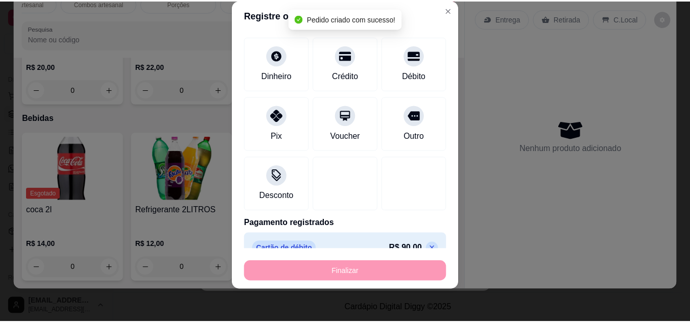
scroll to position [2561, 0]
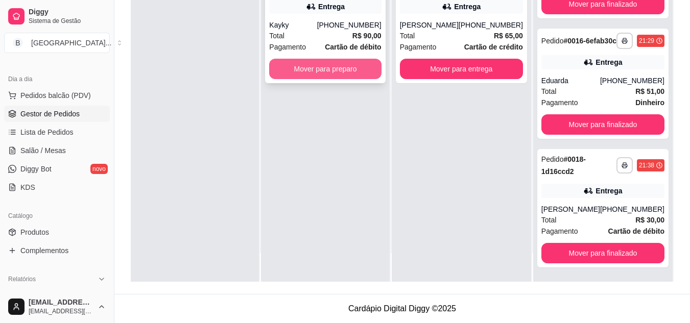
click at [375, 65] on button "Mover para preparo" at bounding box center [325, 69] width 112 height 20
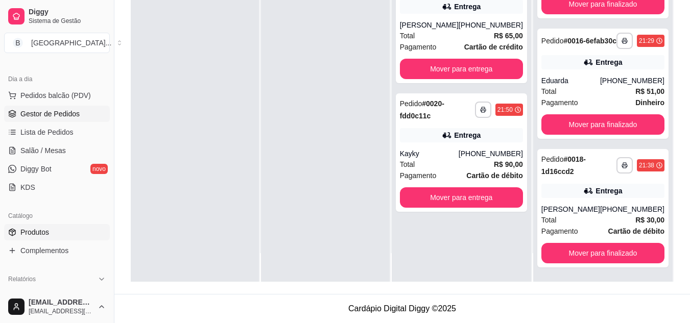
click at [27, 229] on span "Produtos" at bounding box center [34, 232] width 29 height 10
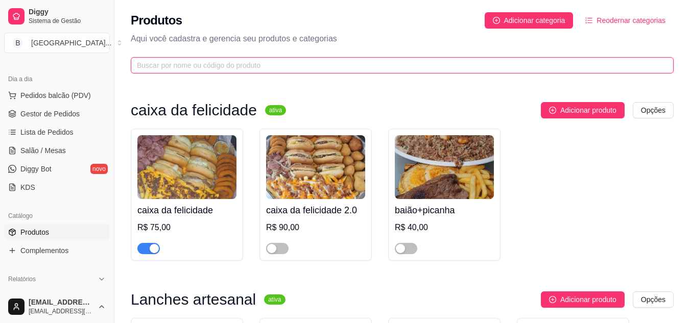
click at [213, 64] on input "text" at bounding box center [398, 65] width 523 height 11
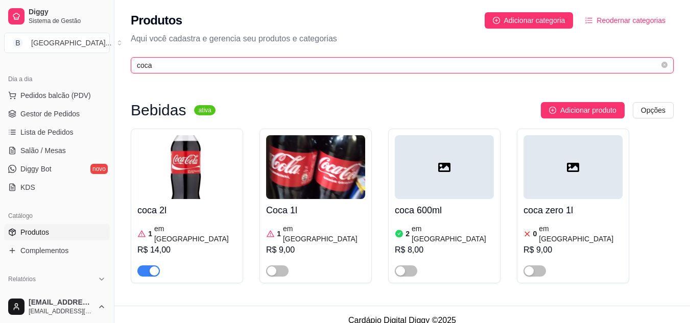
type input "coca"
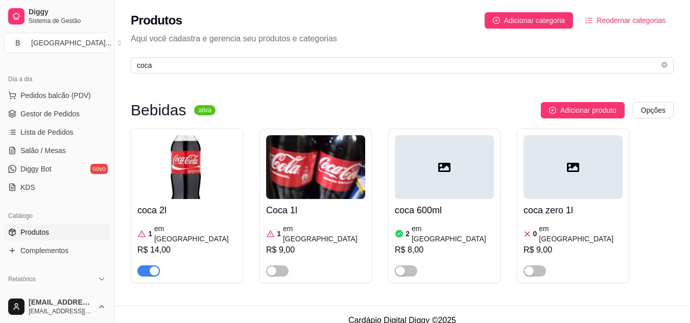
click at [145, 266] on span "button" at bounding box center [148, 271] width 22 height 11
click at [52, 109] on span "Gestor de Pedidos" at bounding box center [49, 114] width 59 height 10
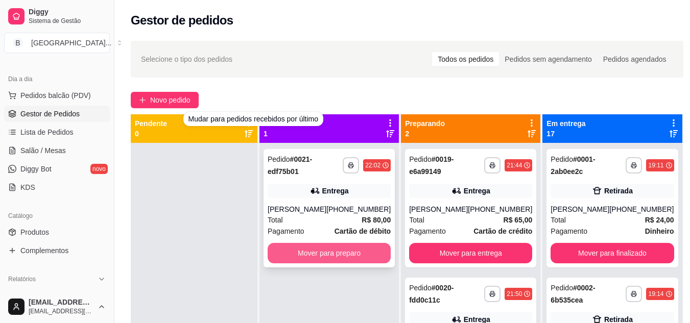
click at [292, 252] on button "Mover para preparo" at bounding box center [329, 253] width 123 height 20
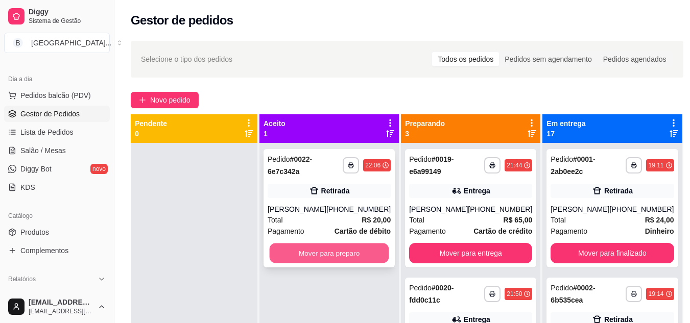
click at [292, 254] on button "Mover para preparo" at bounding box center [330, 254] width 120 height 20
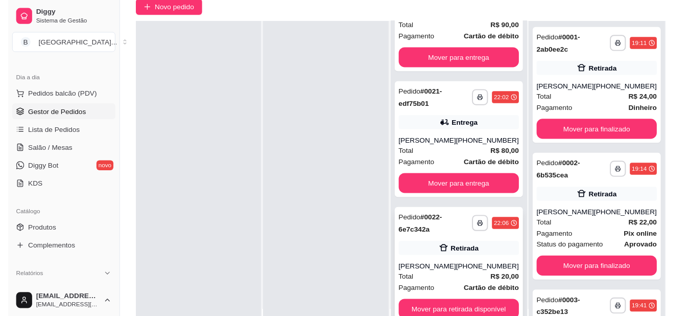
scroll to position [102, 0]
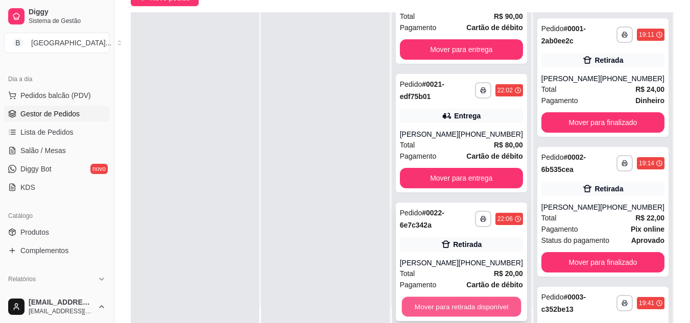
click at [488, 306] on button "Mover para retirada disponível" at bounding box center [461, 307] width 120 height 20
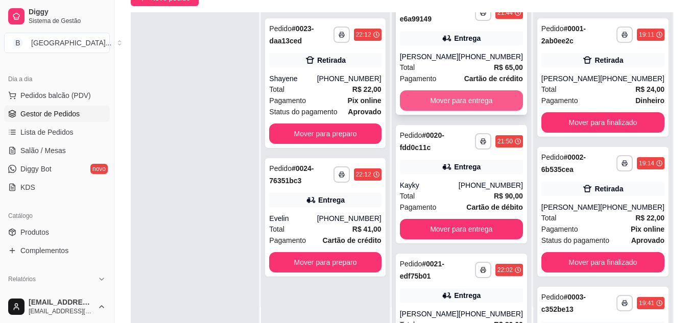
scroll to position [0, 0]
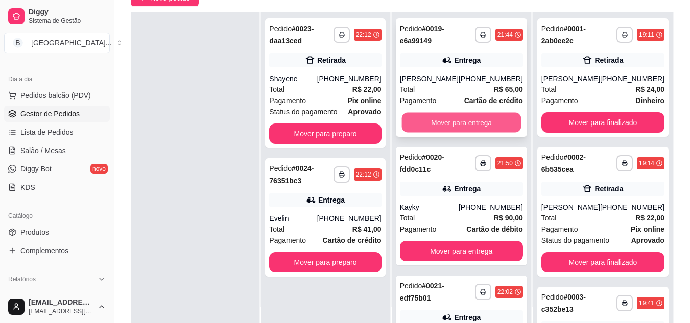
click at [470, 121] on button "Mover para entrega" at bounding box center [461, 123] width 120 height 20
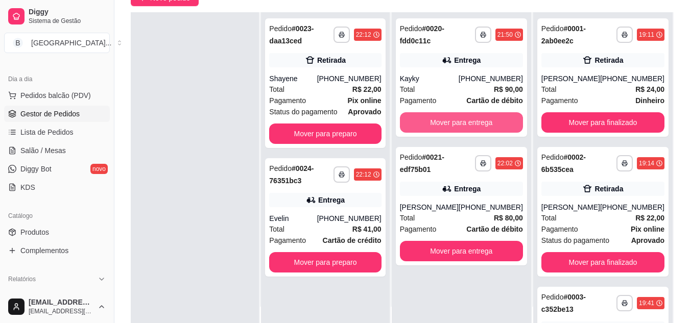
click at [470, 121] on button "Mover para entrega" at bounding box center [461, 122] width 123 height 20
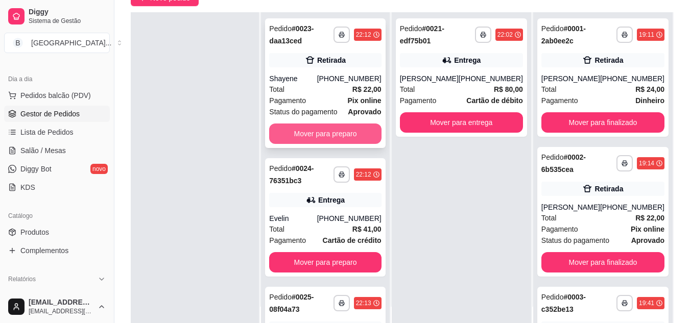
click at [362, 126] on button "Mover para preparo" at bounding box center [325, 134] width 112 height 20
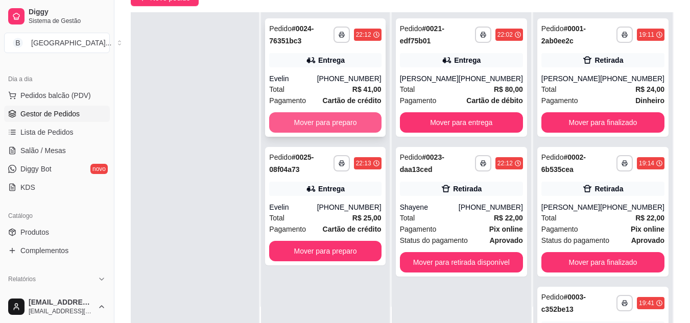
click at [370, 123] on button "Mover para preparo" at bounding box center [325, 122] width 112 height 20
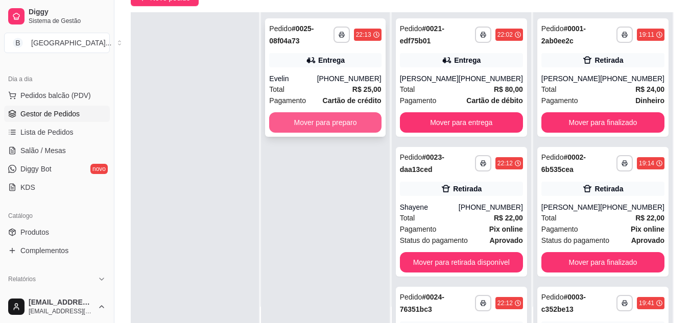
click at [370, 123] on button "Mover para preparo" at bounding box center [325, 122] width 112 height 20
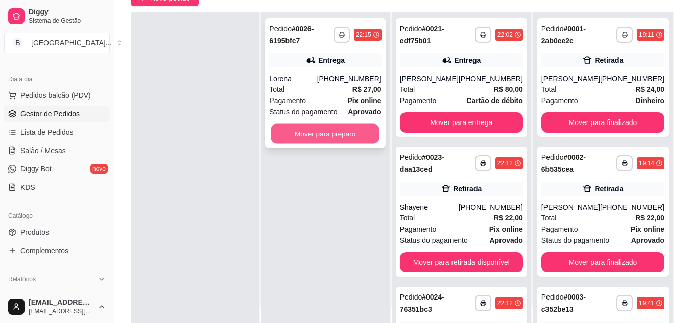
click at [365, 132] on button "Mover para preparo" at bounding box center [325, 134] width 109 height 20
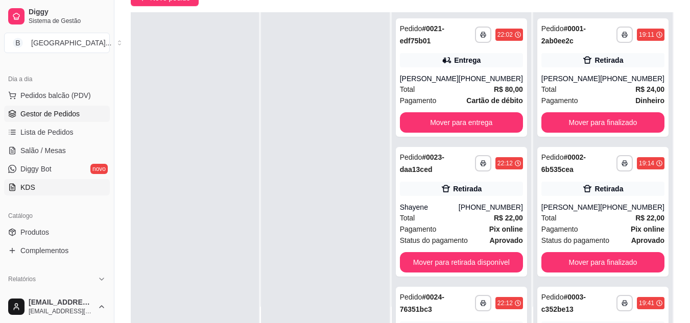
drag, startPoint x: 62, startPoint y: 236, endPoint x: 102, endPoint y: 188, distance: 62.4
click at [60, 237] on link "Produtos" at bounding box center [57, 232] width 106 height 16
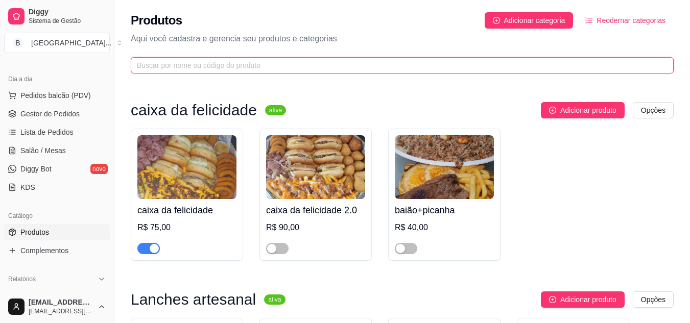
click at [190, 64] on input "text" at bounding box center [398, 65] width 523 height 11
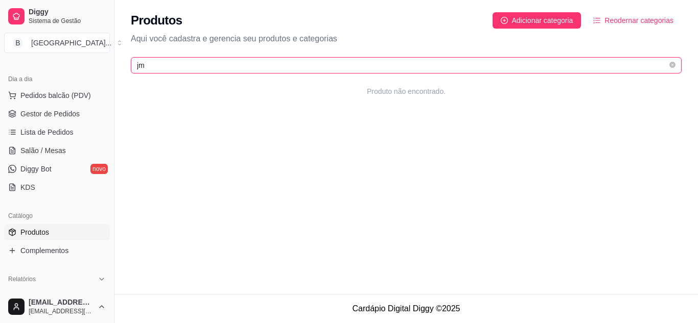
type input "j"
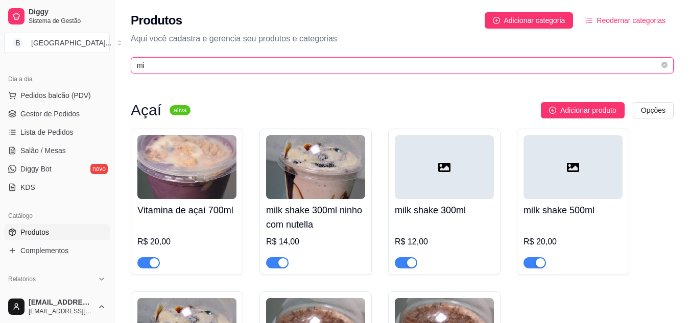
type input "mi"
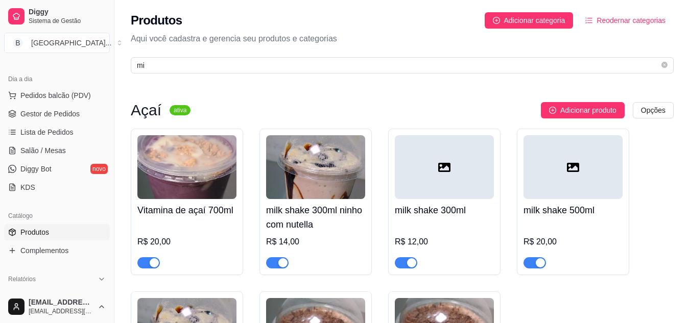
drag, startPoint x: 274, startPoint y: 262, endPoint x: 367, endPoint y: 270, distance: 93.9
click at [274, 263] on span "button" at bounding box center [277, 262] width 22 height 11
click at [404, 262] on span "button" at bounding box center [406, 262] width 22 height 11
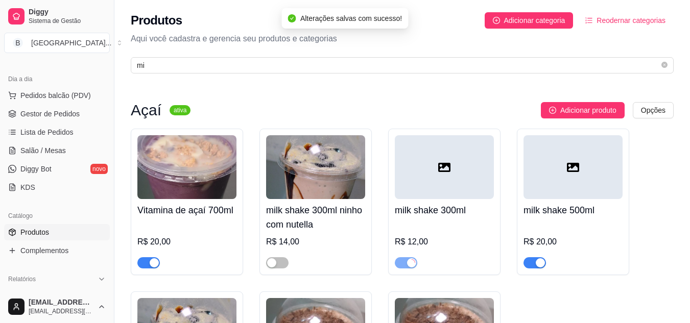
click at [536, 259] on div "button" at bounding box center [540, 262] width 9 height 9
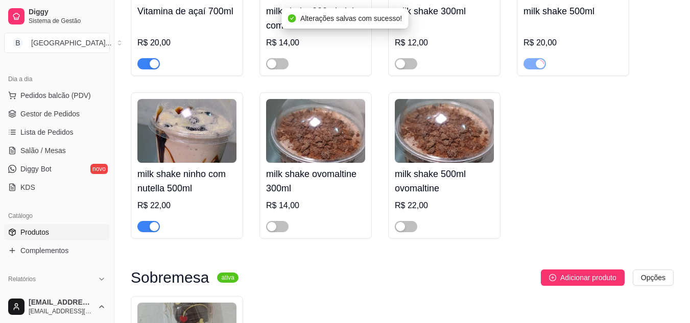
scroll to position [204, 0]
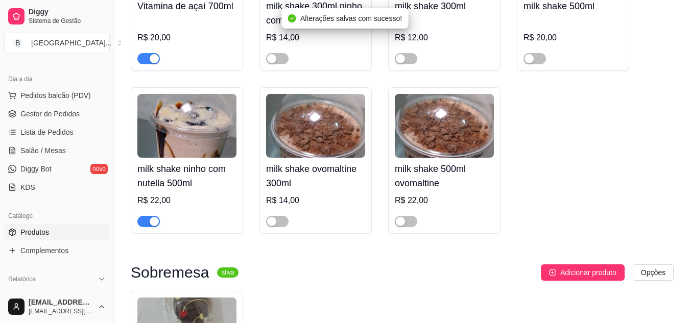
click at [144, 225] on span "button" at bounding box center [148, 221] width 22 height 11
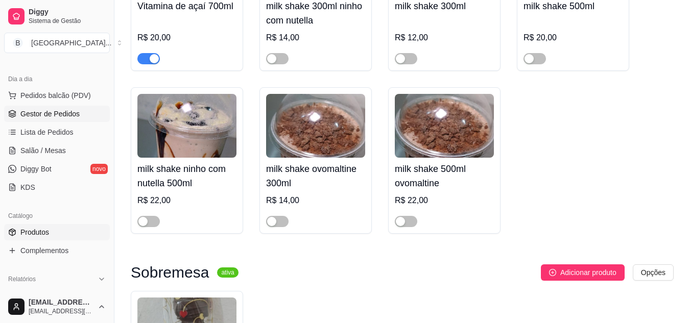
click at [52, 116] on span "Gestor de Pedidos" at bounding box center [49, 114] width 59 height 10
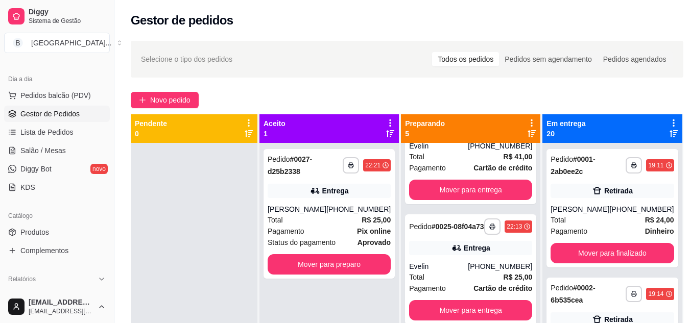
scroll to position [353, 0]
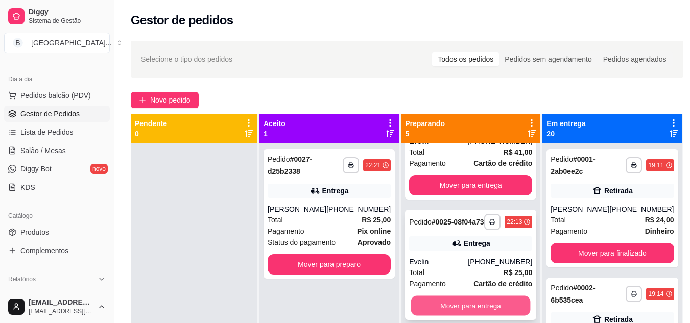
click at [416, 303] on button "Mover para entrega" at bounding box center [471, 306] width 120 height 20
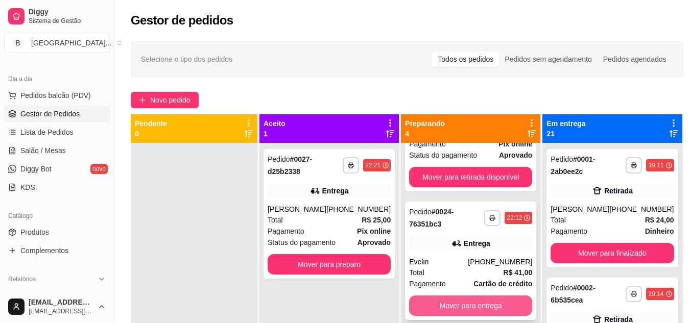
scroll to position [224, 0]
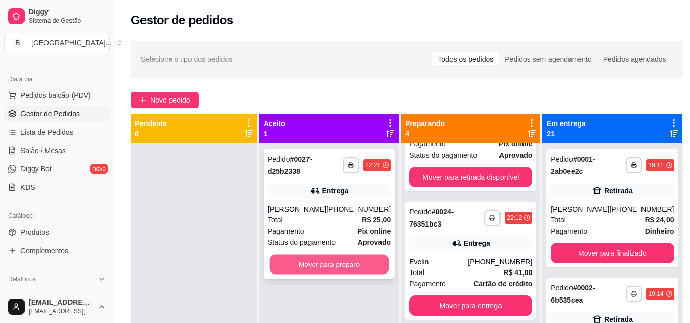
click at [351, 263] on button "Mover para preparo" at bounding box center [330, 265] width 120 height 20
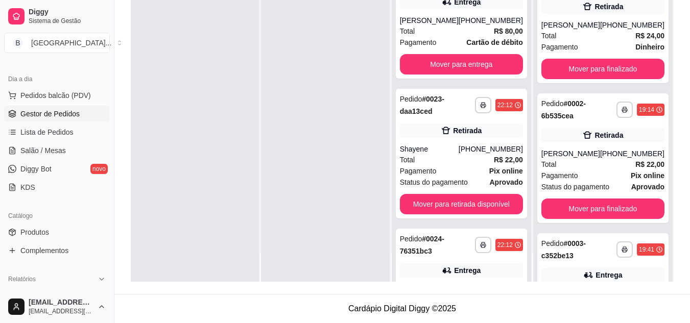
scroll to position [0, 0]
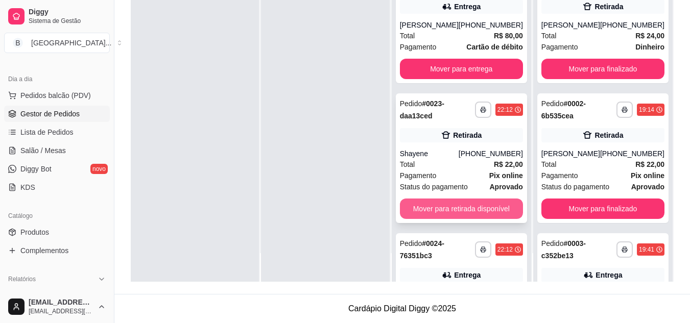
click at [487, 207] on button "Mover para retirada disponível" at bounding box center [461, 209] width 123 height 20
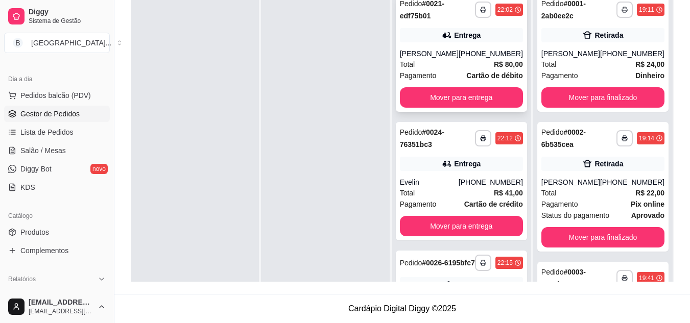
click at [456, 50] on div "[PERSON_NAME]" at bounding box center [429, 54] width 59 height 10
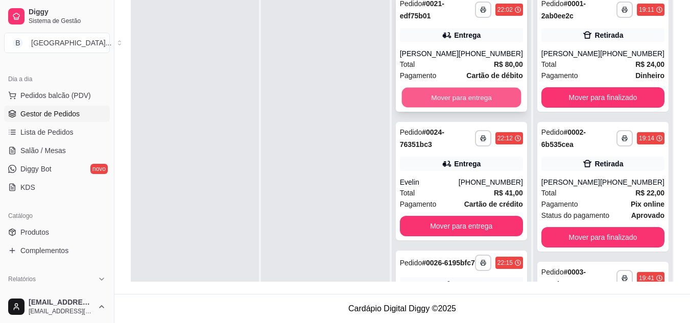
click at [471, 102] on button "Mover para entrega" at bounding box center [461, 98] width 120 height 20
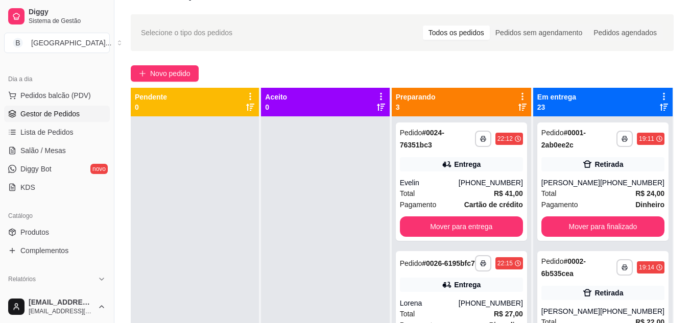
scroll to position [26, 0]
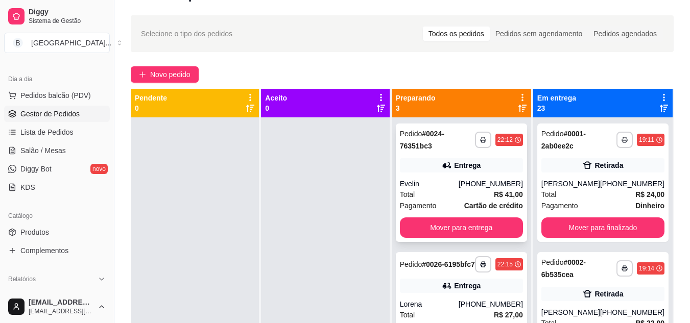
click at [445, 167] on icon at bounding box center [447, 165] width 10 height 10
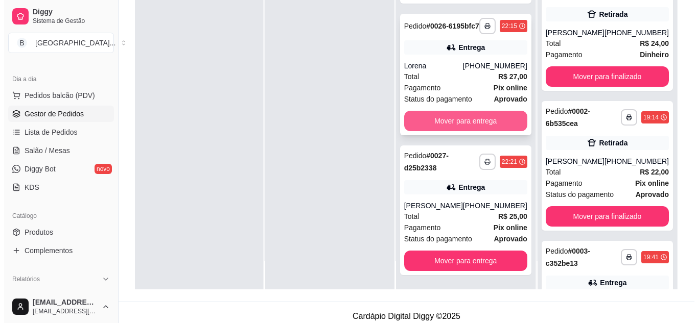
scroll to position [156, 0]
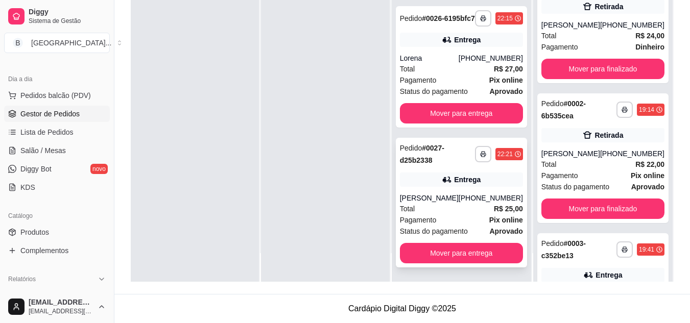
click at [471, 210] on div "Total R$ 25,00" at bounding box center [461, 208] width 123 height 11
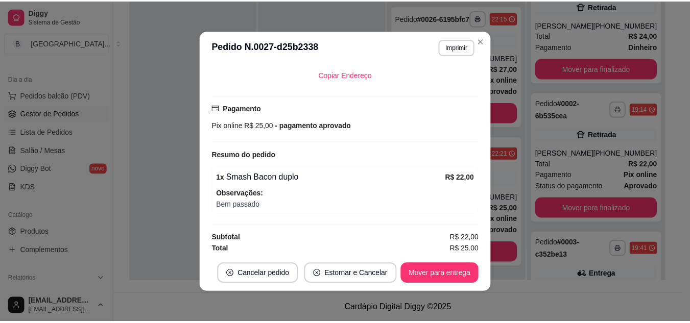
scroll to position [239, 0]
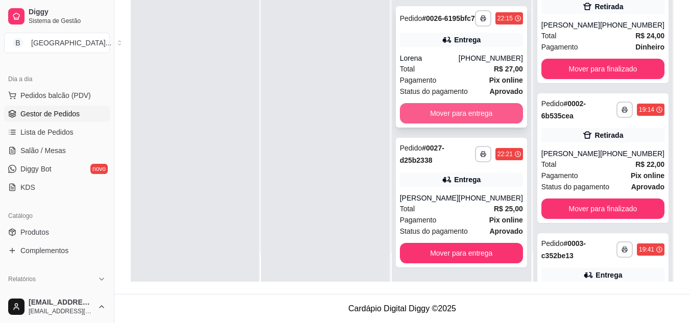
click at [504, 106] on button "Mover para entrega" at bounding box center [461, 113] width 123 height 20
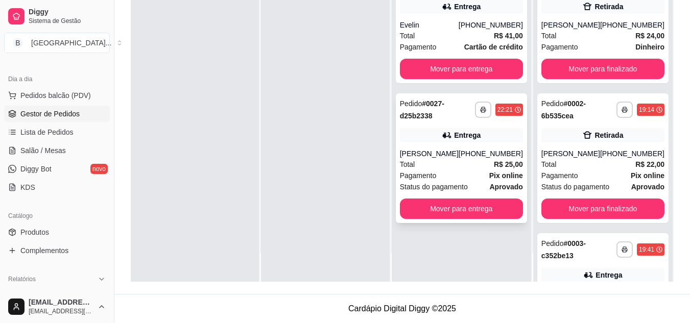
scroll to position [0, 0]
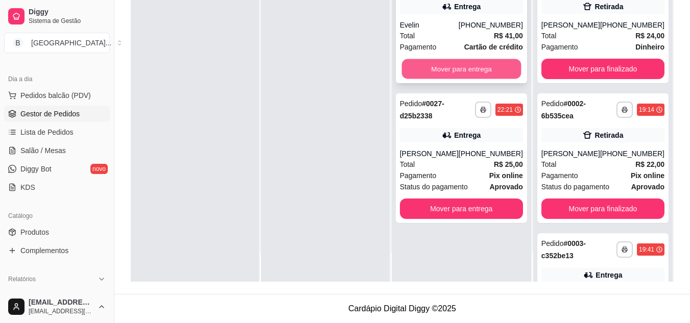
click at [465, 72] on button "Mover para entrega" at bounding box center [461, 69] width 120 height 20
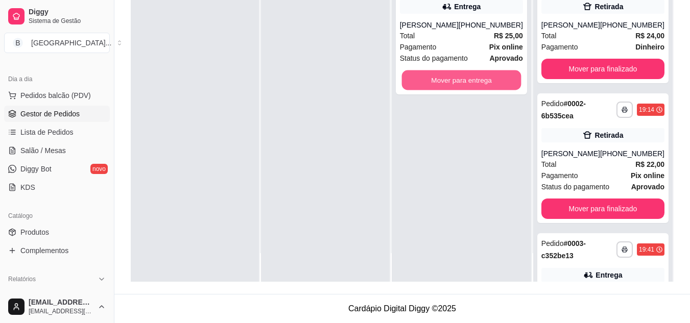
click at [465, 72] on button "Mover para entrega" at bounding box center [461, 80] width 120 height 20
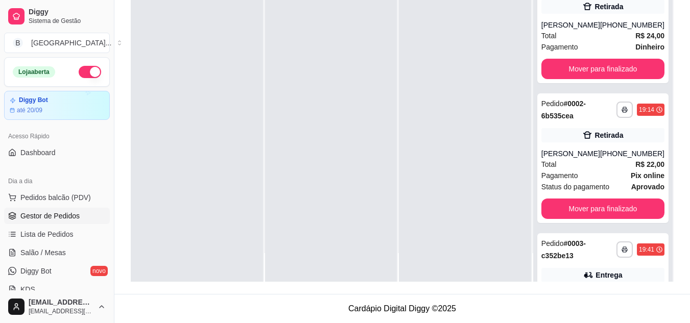
click at [85, 68] on button "button" at bounding box center [90, 72] width 22 height 12
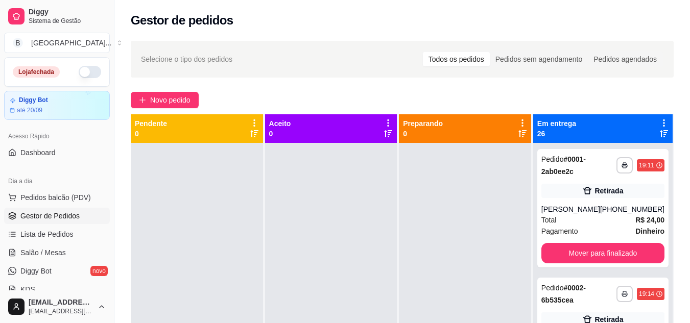
click at [659, 121] on icon at bounding box center [663, 123] width 9 height 9
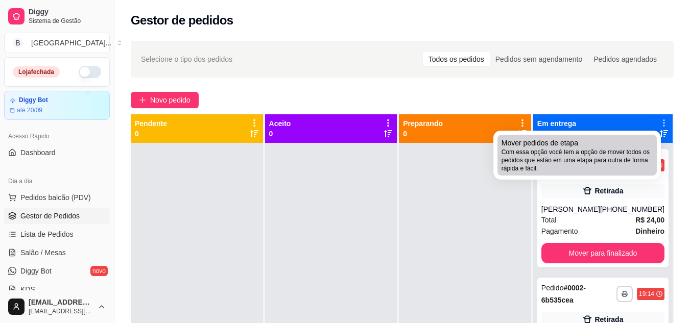
click at [641, 140] on div "Mover pedidos de etapa Com essa opção você tem a opção de mover todos os pedido…" at bounding box center [577, 155] width 151 height 35
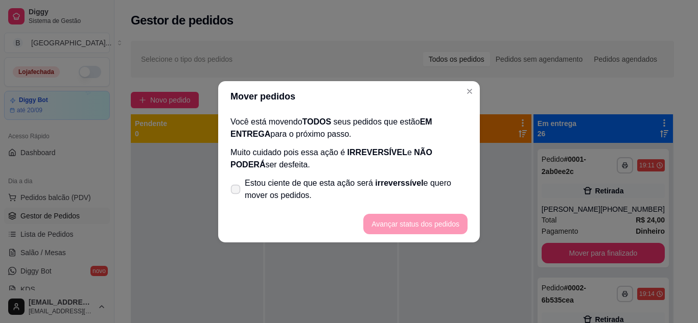
click at [232, 189] on icon at bounding box center [235, 189] width 8 height 6
click at [232, 191] on input "Estou ciente de que esta ação será irreverssível e quero mover os pedidos." at bounding box center [233, 194] width 7 height 7
checkbox input "true"
click at [392, 223] on button "Avançar status dos pedidos" at bounding box center [415, 224] width 104 height 20
